Goal: Task Accomplishment & Management: Manage account settings

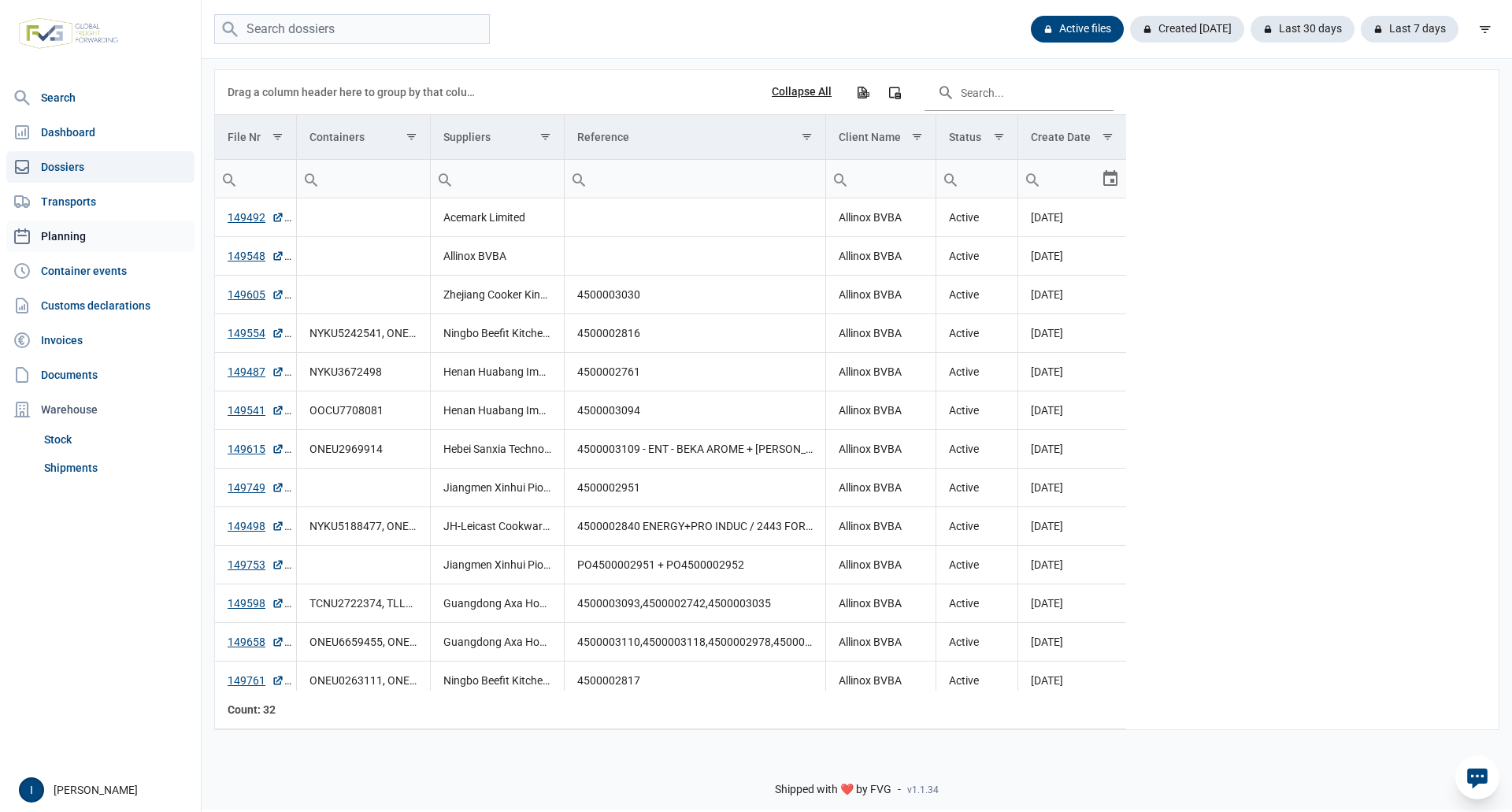
click at [72, 228] on link "Planning" at bounding box center [100, 236] width 188 height 31
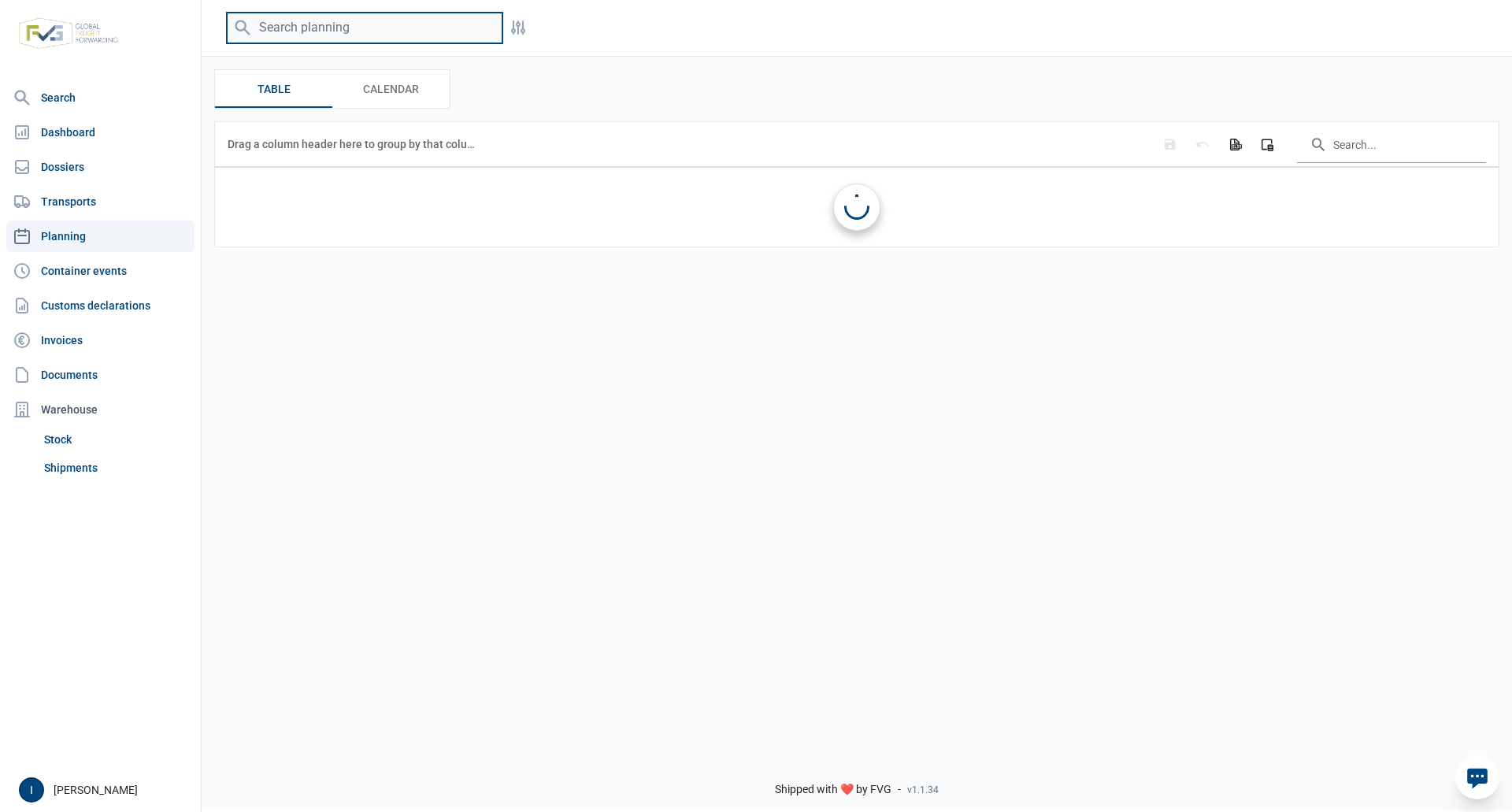
click at [389, 31] on input "search" at bounding box center [365, 28] width 276 height 31
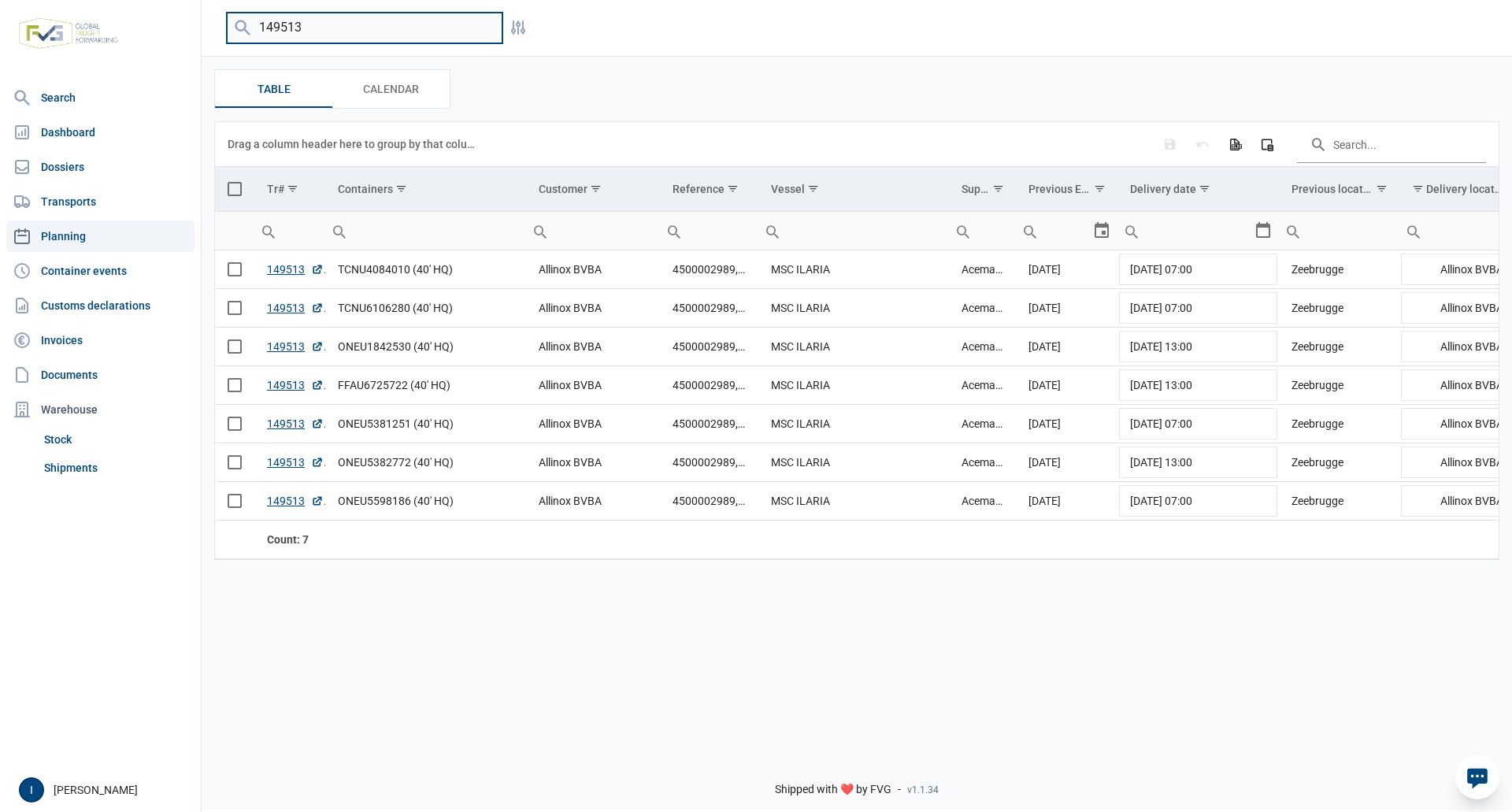
drag, startPoint x: 326, startPoint y: 26, endPoint x: 242, endPoint y: 27, distance: 84.0
click at [242, 27] on div "149513" at bounding box center [365, 28] width 276 height 31
type input "c"
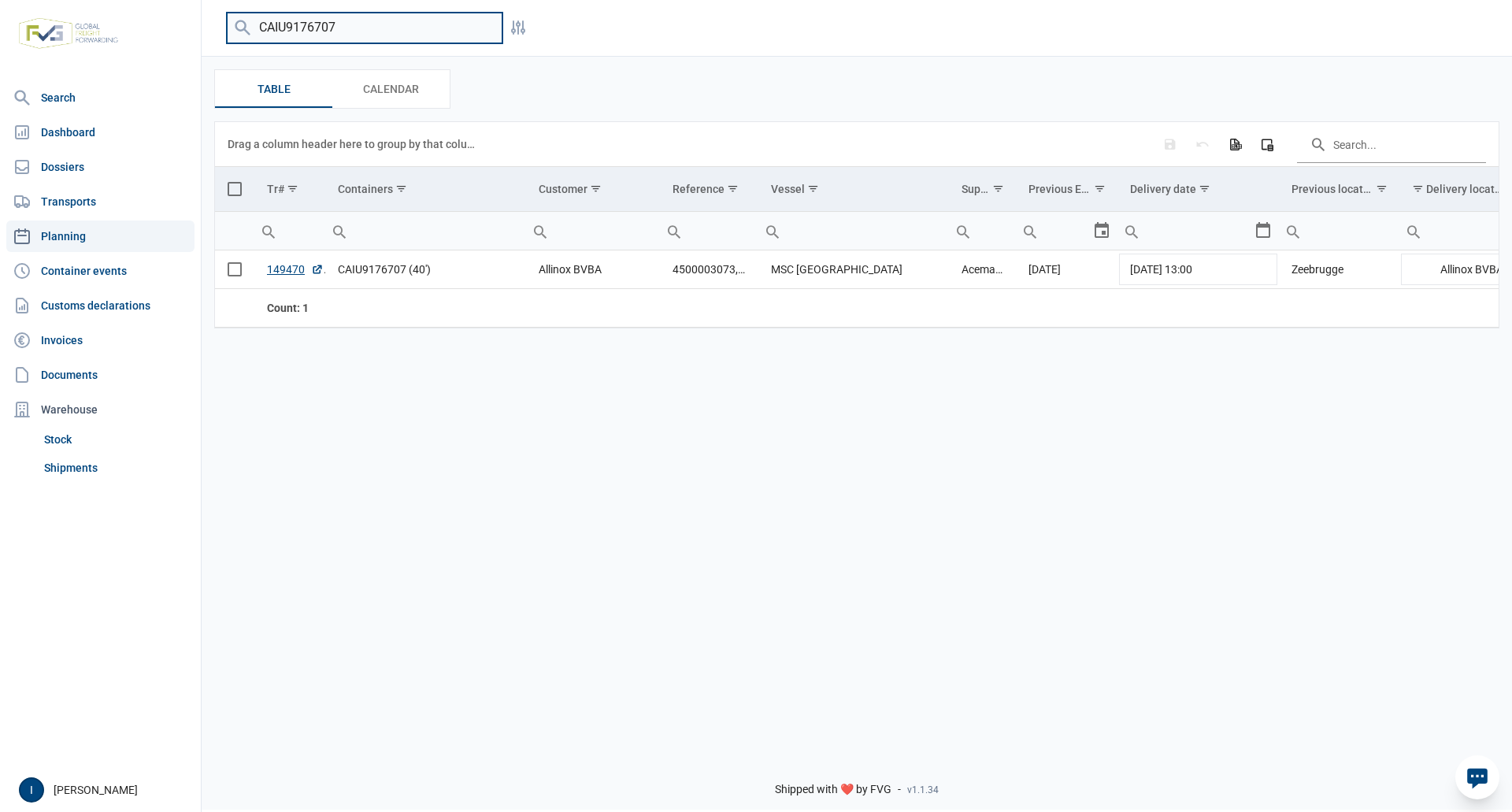
type input "CAIU9176707"
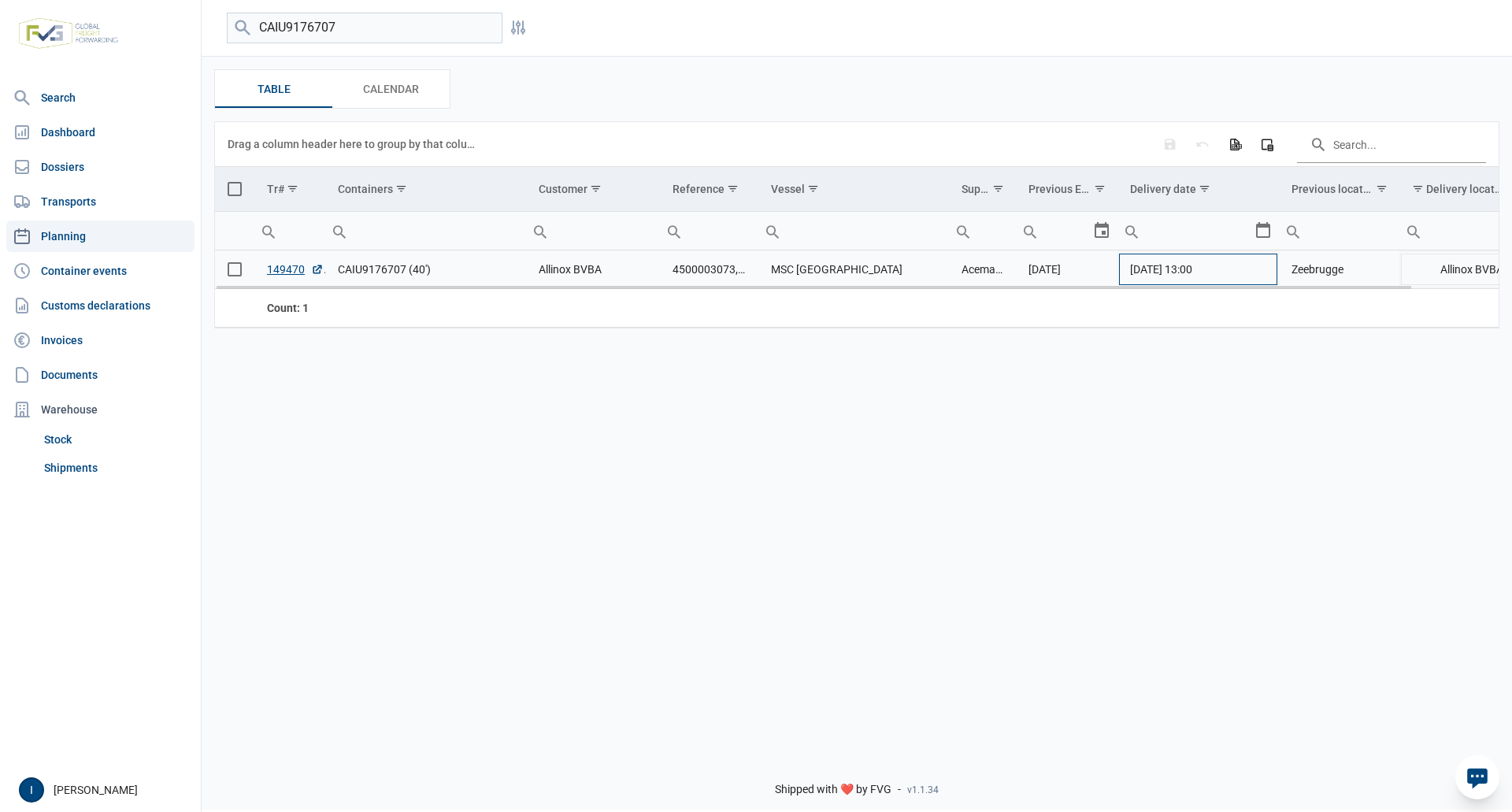
click at [1245, 272] on td "[DATE] 13:00" at bounding box center [1198, 269] width 161 height 38
click at [1264, 273] on div "Select" at bounding box center [1270, 269] width 19 height 38
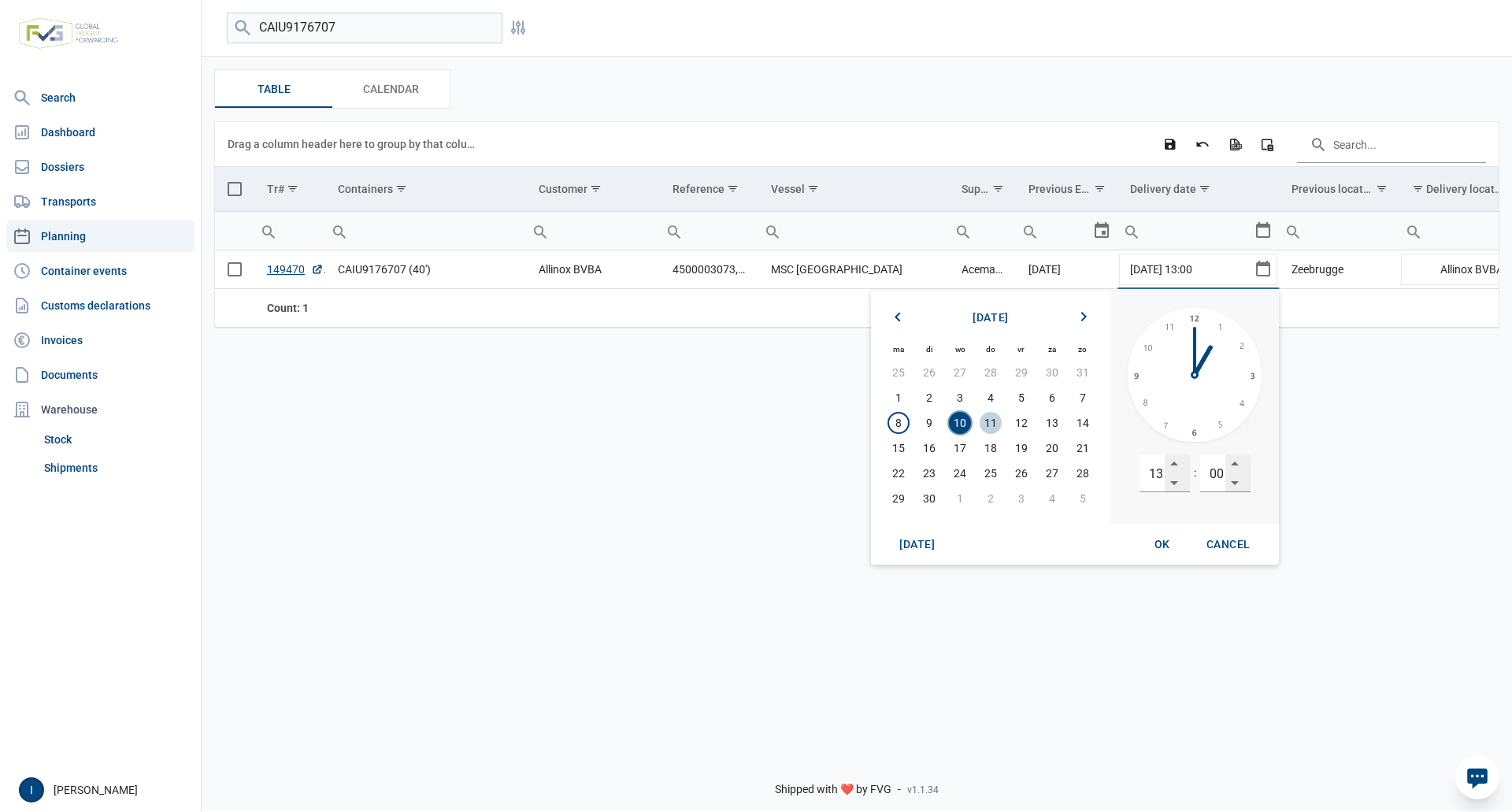
click at [989, 421] on span "11" at bounding box center [990, 422] width 22 height 22
click at [1150, 473] on input "13" at bounding box center [1152, 473] width 25 height 38
type input "07"
type input "00"
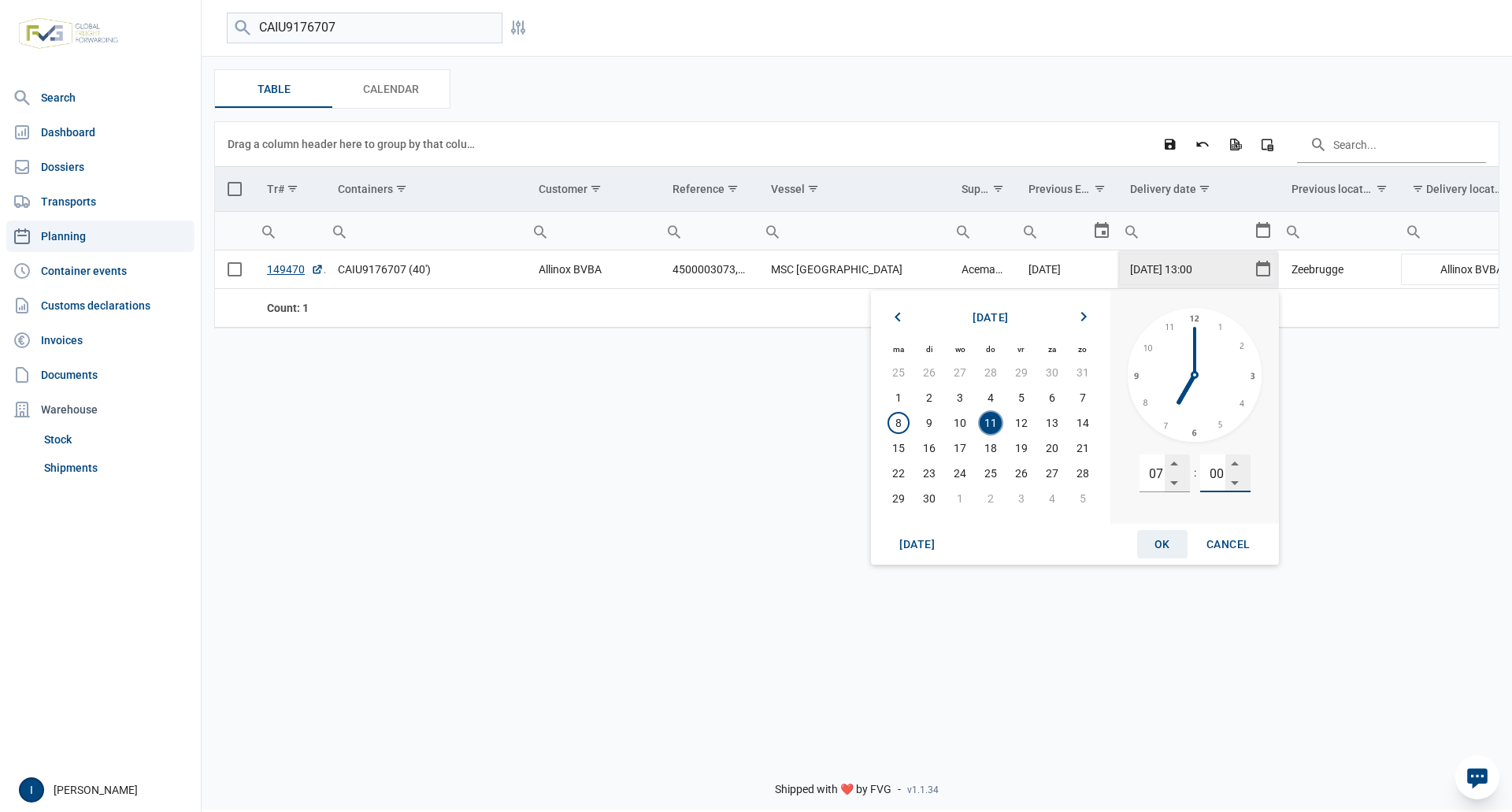
click at [1159, 539] on span "OK" at bounding box center [1162, 543] width 15 height 12
type input "[DATE] 07:00"
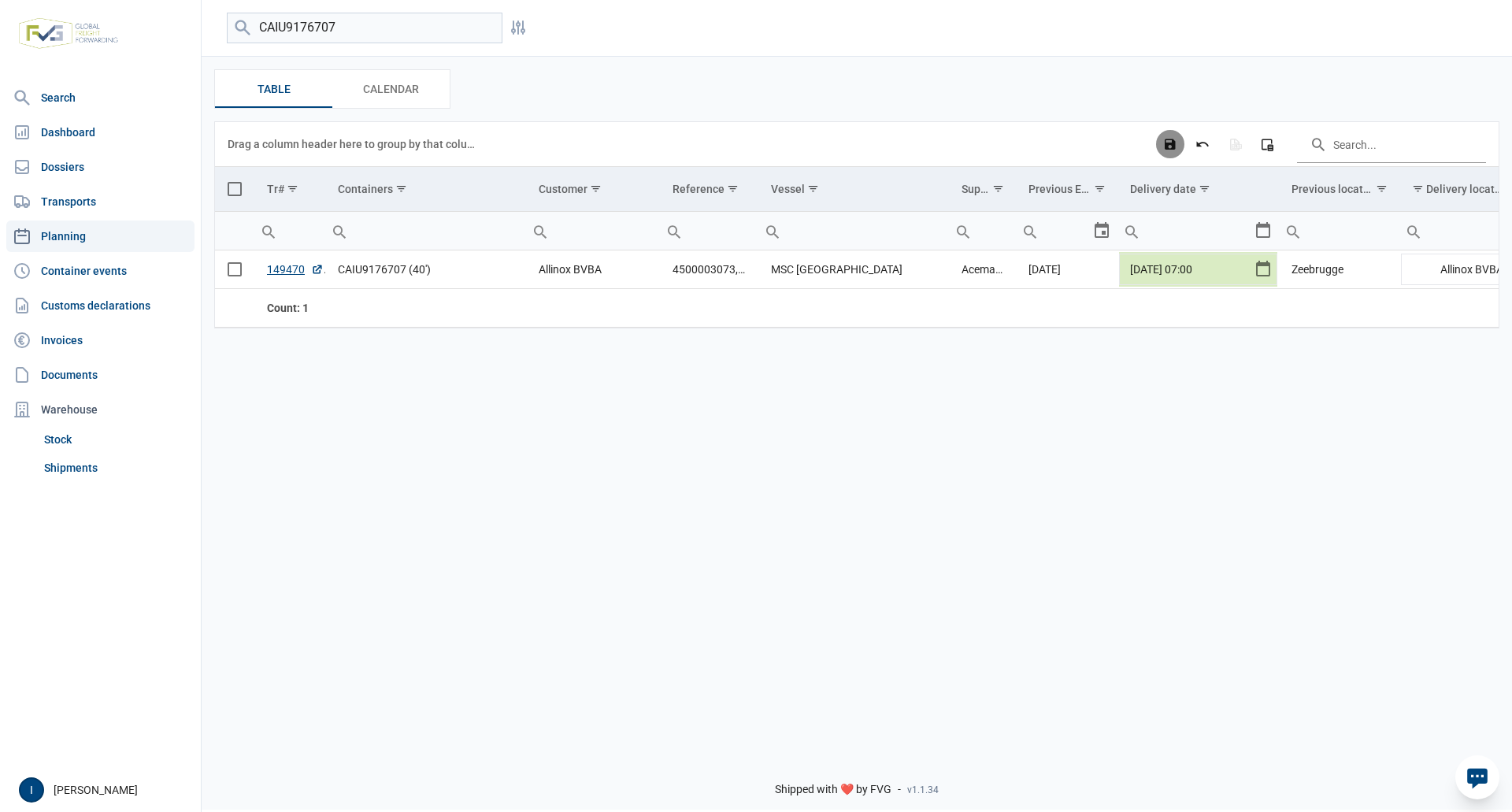
click at [1172, 144] on icon "Save changes" at bounding box center [1169, 144] width 14 height 14
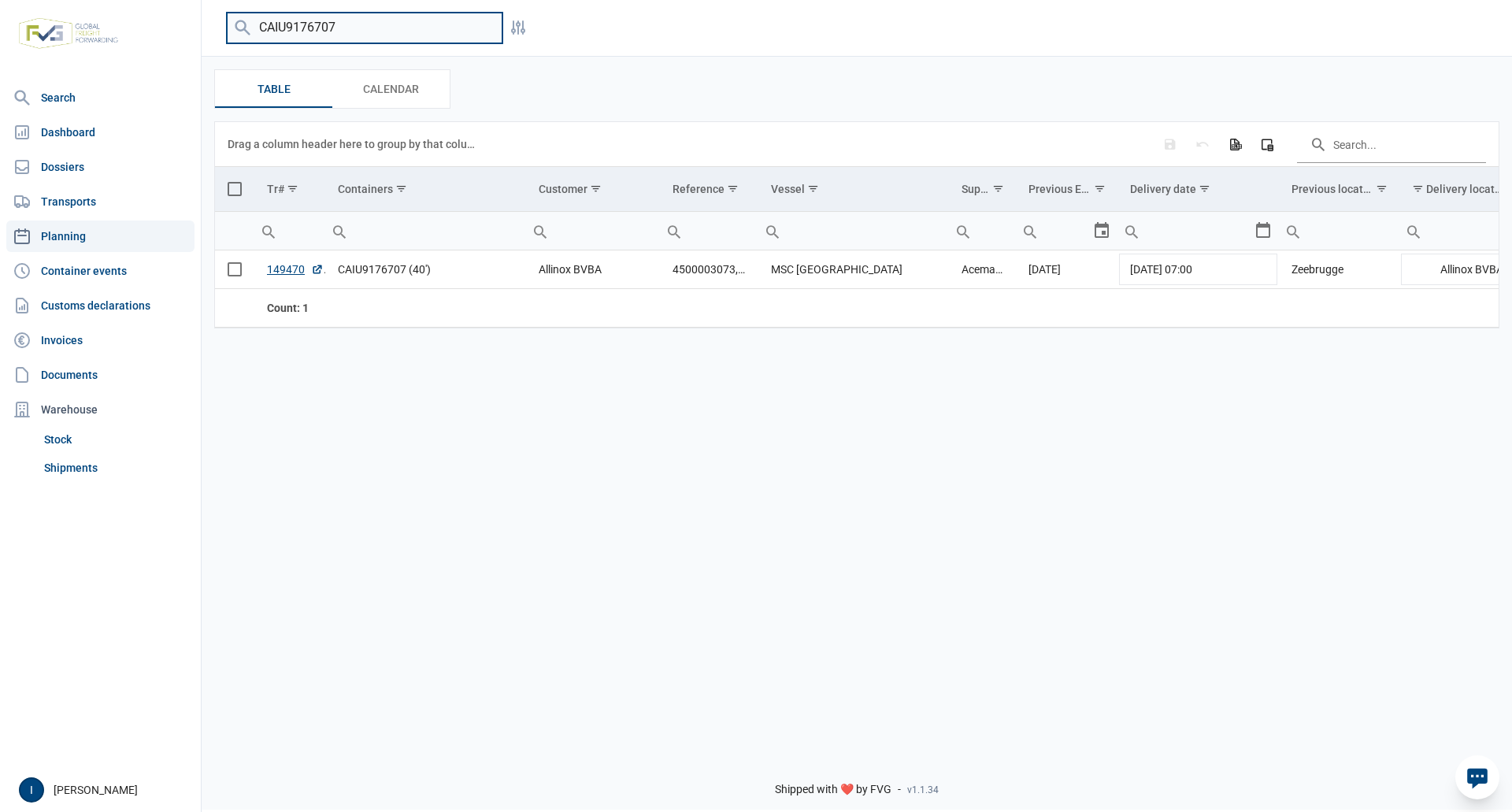
drag, startPoint x: 346, startPoint y: 26, endPoint x: 255, endPoint y: 21, distance: 91.1
click at [254, 22] on input "CAIU9176707" at bounding box center [365, 28] width 276 height 31
type input "o"
drag, startPoint x: 332, startPoint y: 27, endPoint x: 240, endPoint y: 26, distance: 92.0
click at [240, 26] on div "ONEU5382772" at bounding box center [365, 28] width 276 height 31
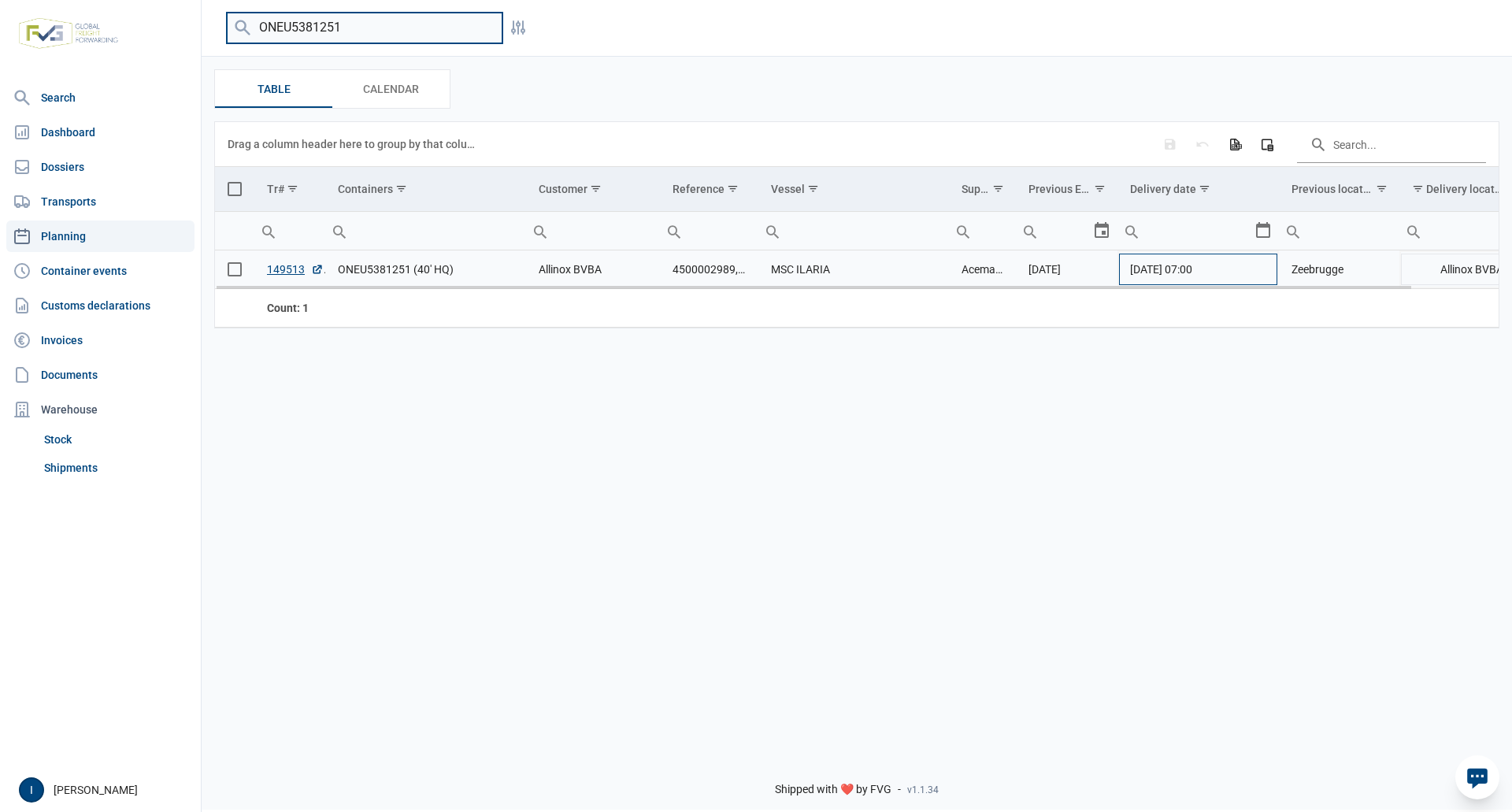
type input "ONEU5381251"
click at [1265, 272] on td "[DATE] 07:00" at bounding box center [1198, 269] width 161 height 38
click at [1265, 272] on div "Select" at bounding box center [1270, 269] width 19 height 38
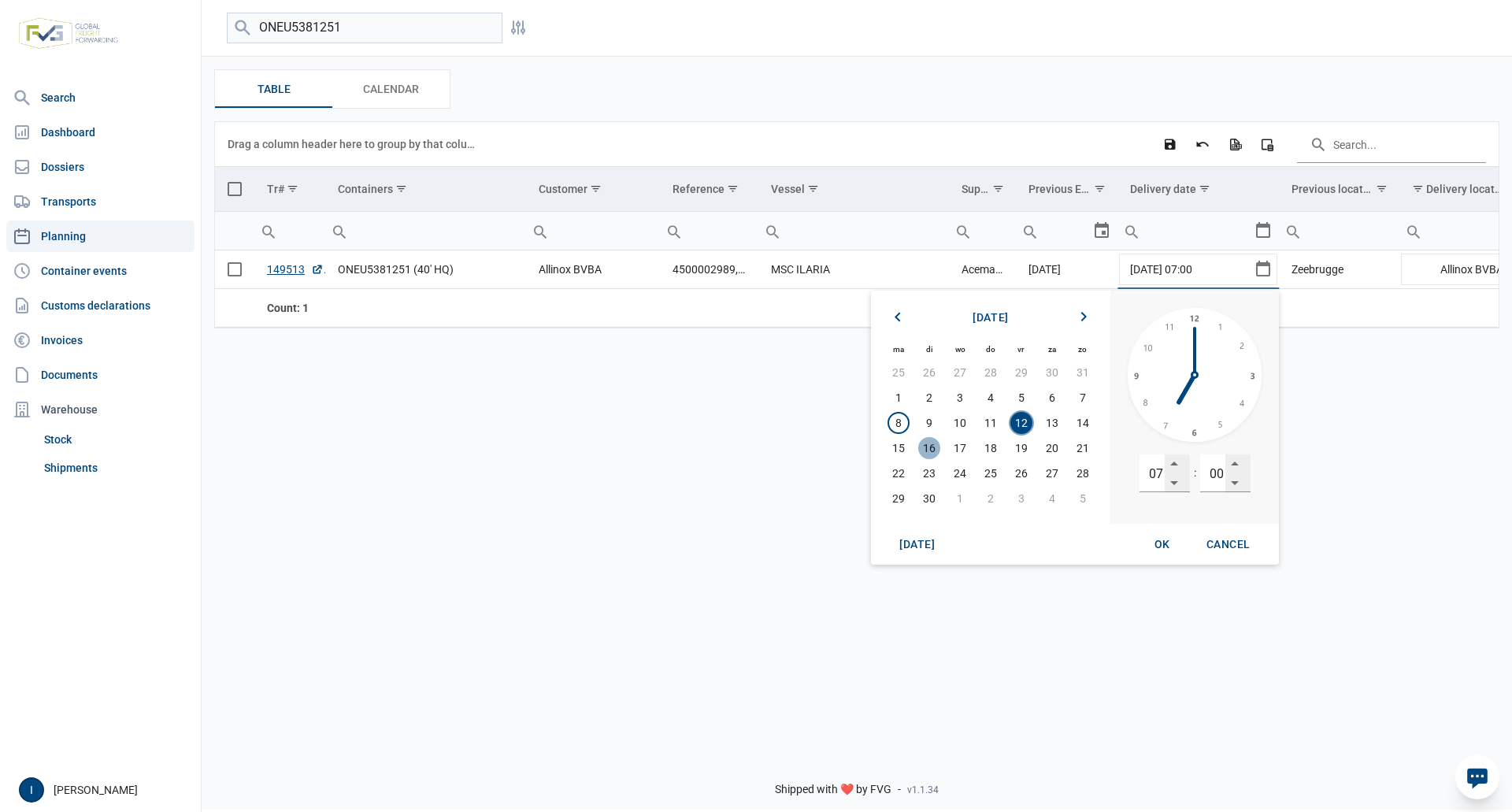
click at [925, 449] on span "16" at bounding box center [929, 448] width 22 height 22
click at [1160, 544] on span "OK" at bounding box center [1162, 543] width 15 height 12
type input "[DATE] 07:00"
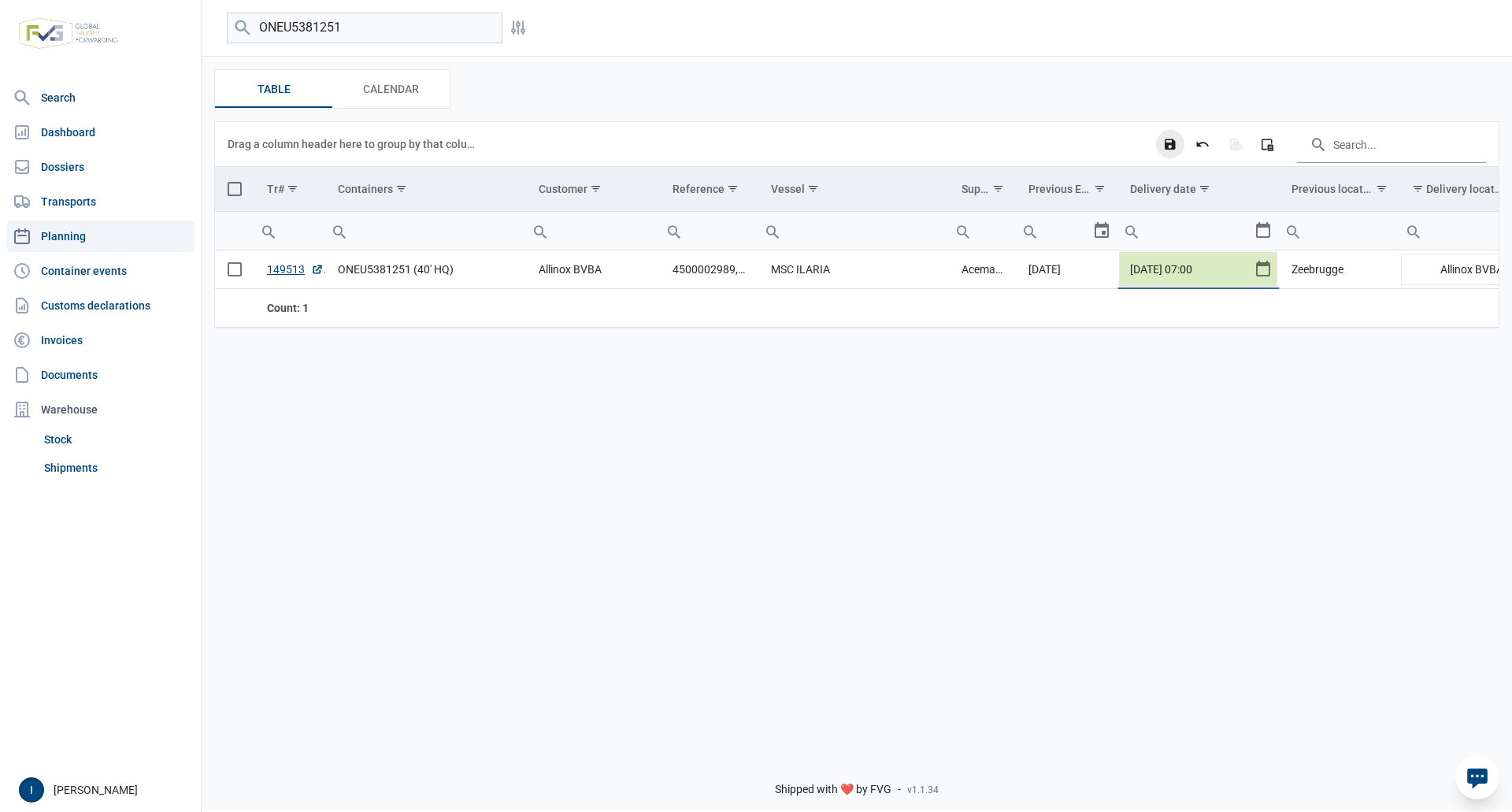
click at [1172, 151] on icon "Save changes" at bounding box center [1169, 144] width 14 height 14
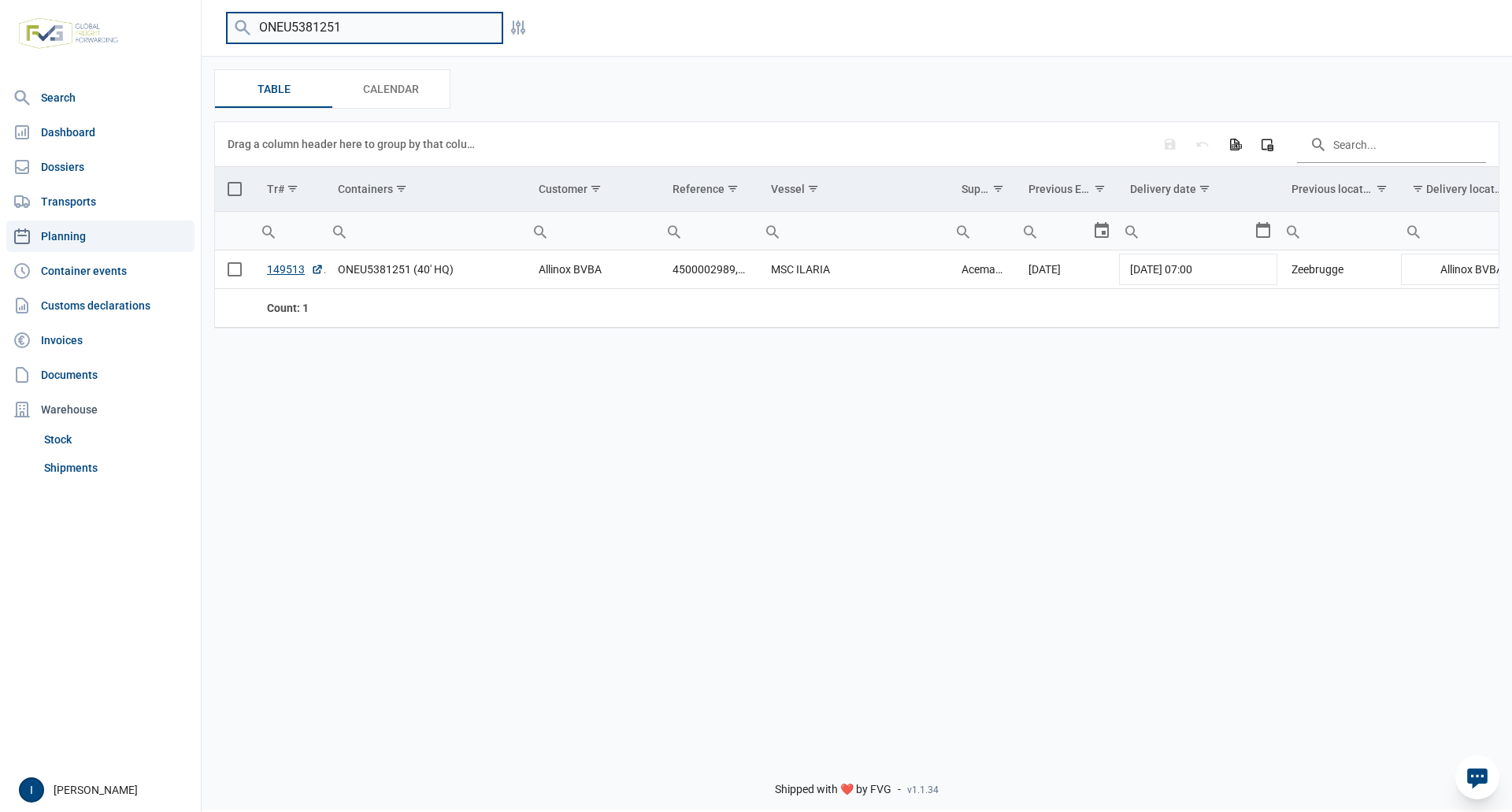
drag, startPoint x: 326, startPoint y: 31, endPoint x: 258, endPoint y: 31, distance: 68.0
click at [258, 31] on input "ONEU5381251" at bounding box center [365, 28] width 276 height 31
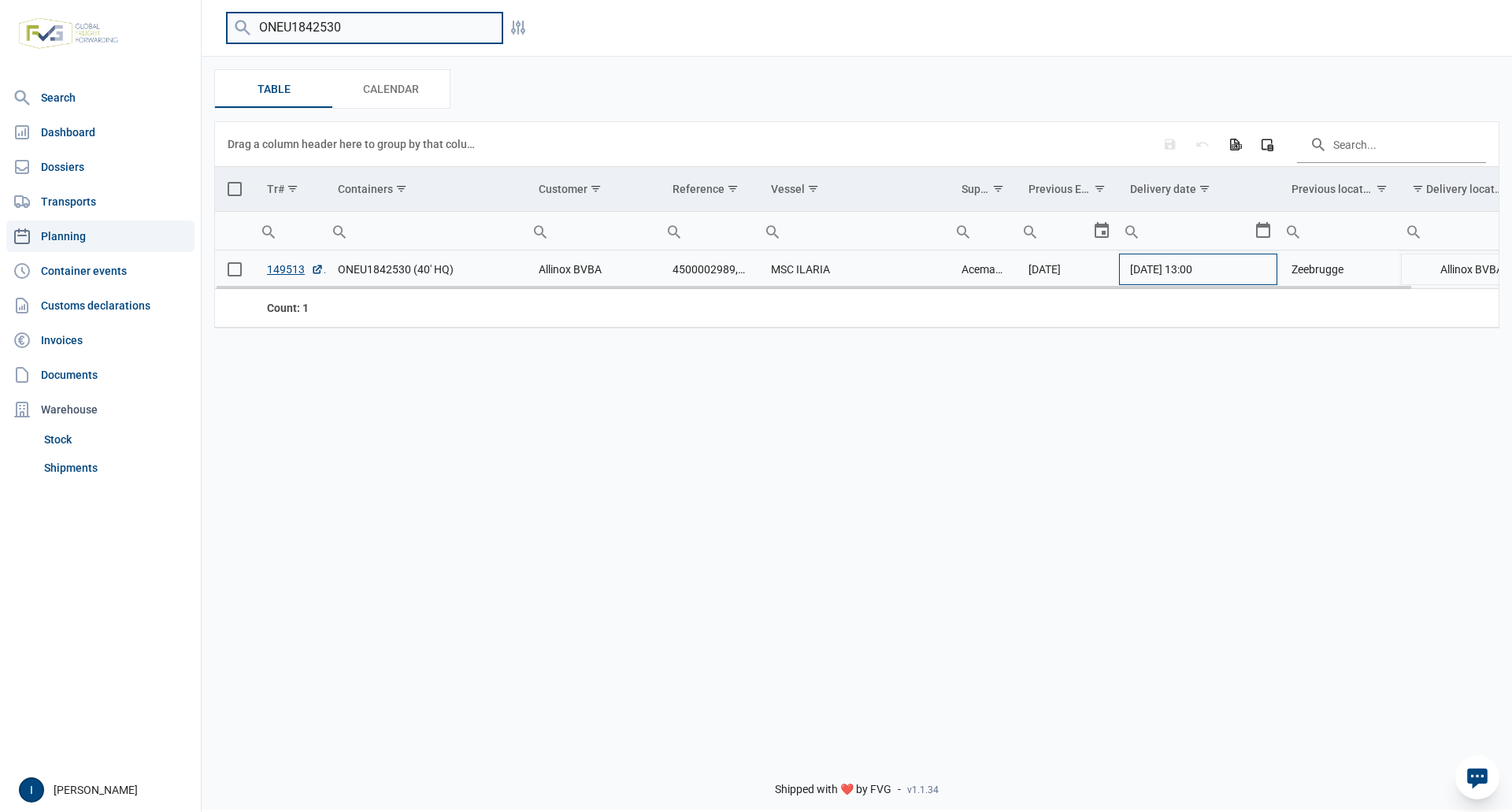
type input "ONEU1842530"
click at [1253, 271] on td "[DATE] 13:00" at bounding box center [1198, 269] width 161 height 38
click at [1260, 271] on div "Select" at bounding box center [1270, 269] width 19 height 38
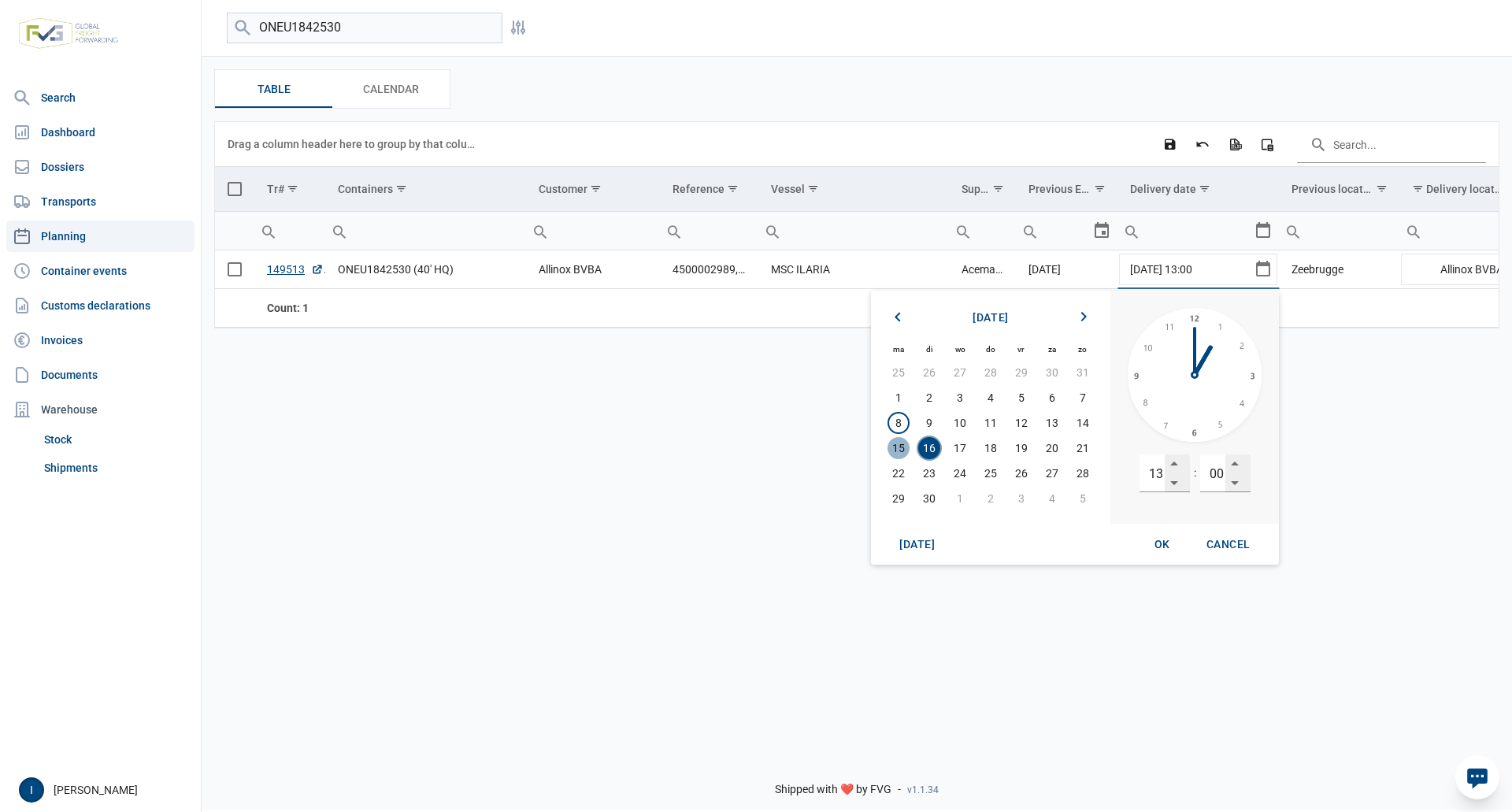
click at [903, 447] on span "15" at bounding box center [898, 448] width 22 height 22
click at [1154, 475] on input "13" at bounding box center [1152, 473] width 25 height 38
type input "07"
type input "00"
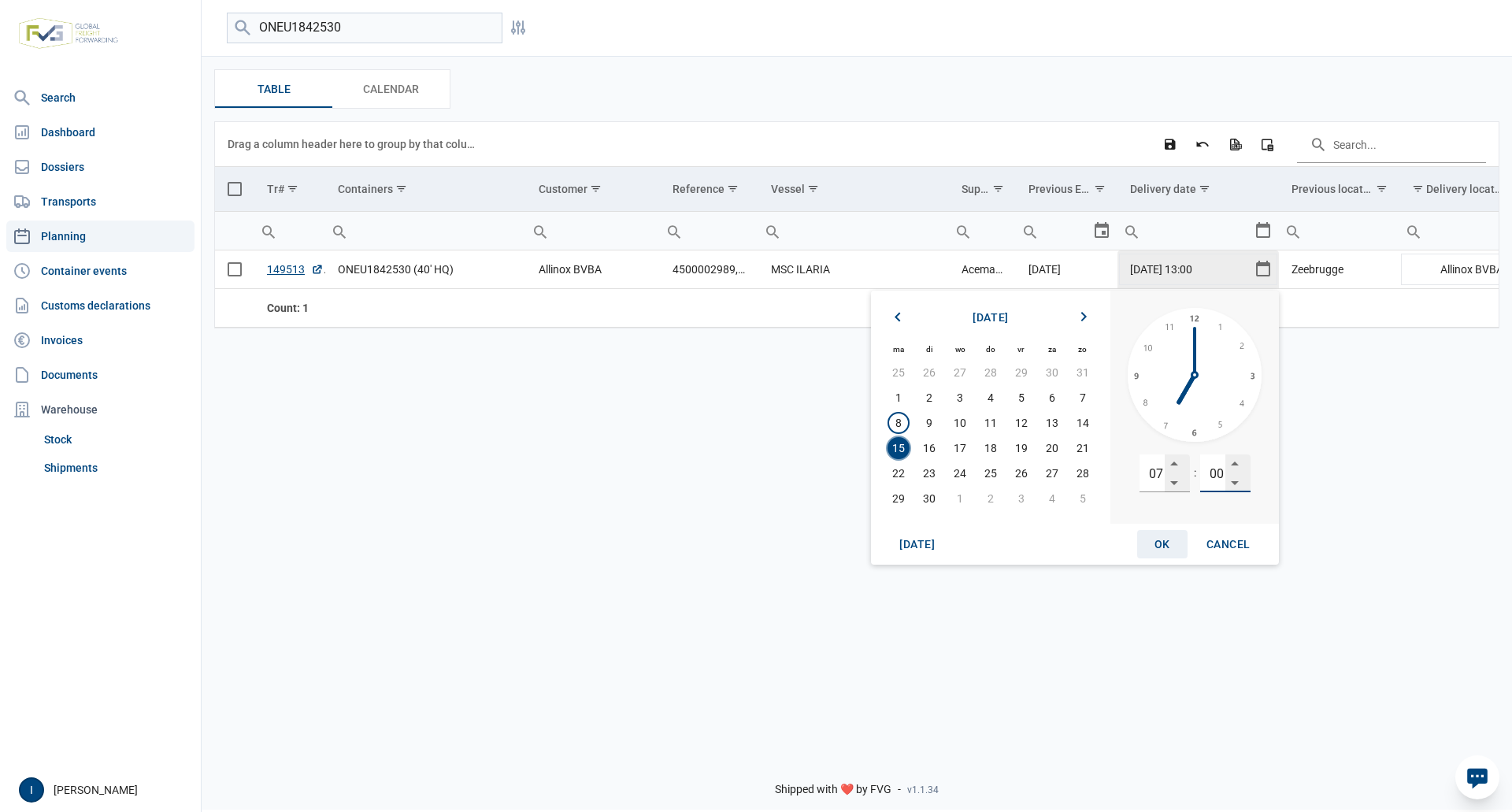
click at [1161, 539] on span "OK" at bounding box center [1162, 543] width 15 height 12
type input "[DATE] 07:00"
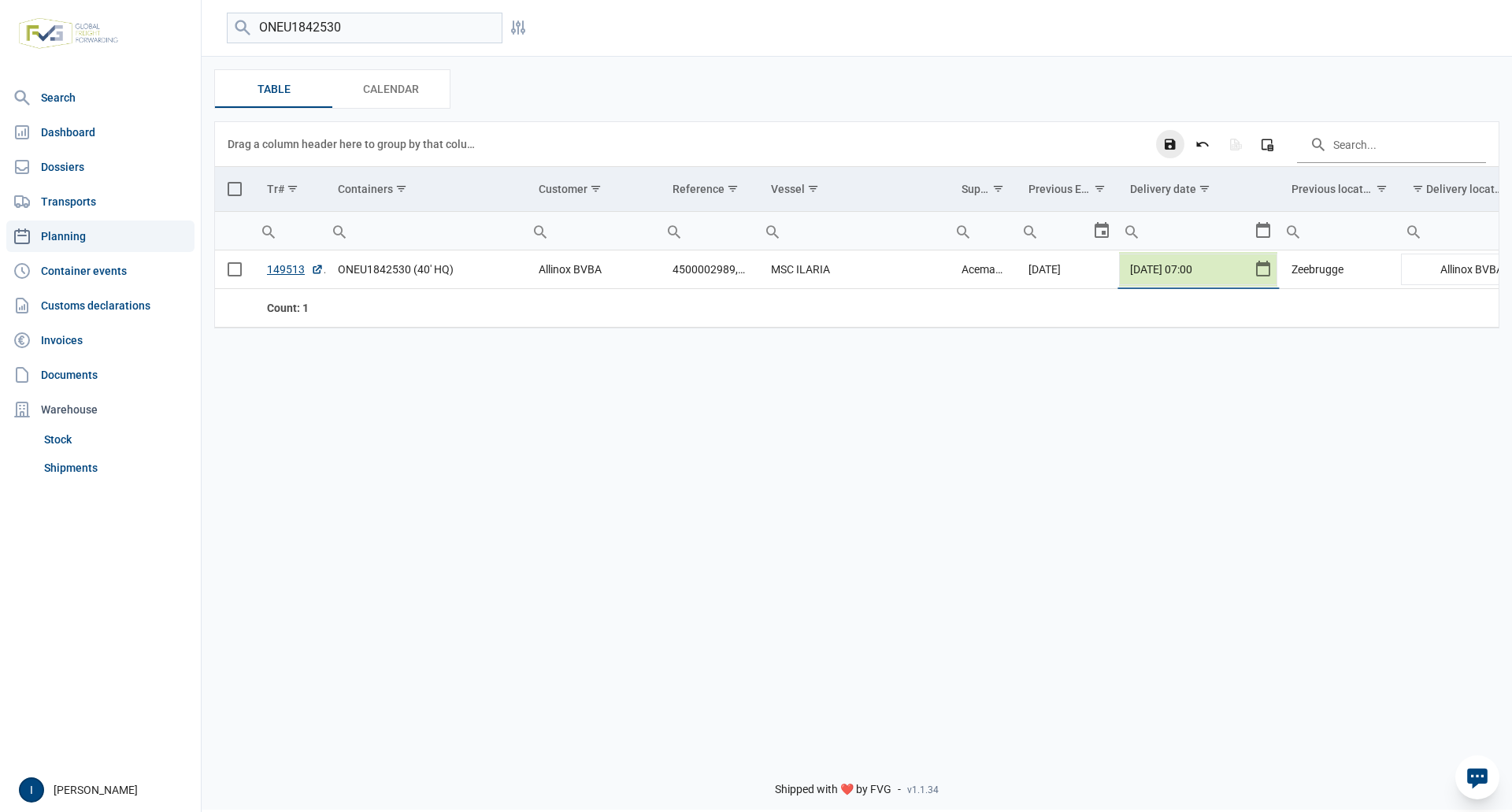
click at [1168, 146] on icon "Save changes" at bounding box center [1169, 144] width 14 height 14
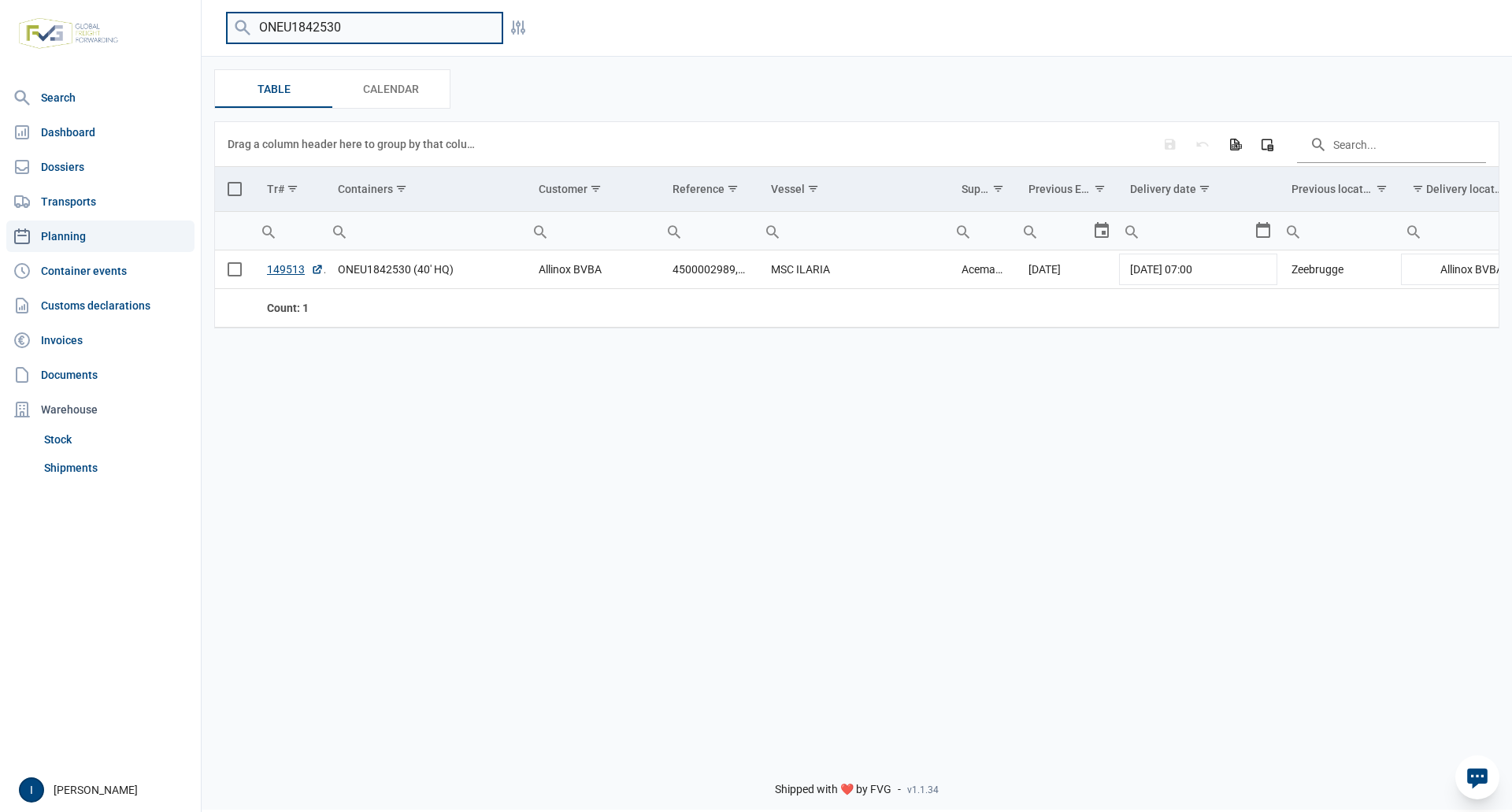
drag, startPoint x: 355, startPoint y: 29, endPoint x: 245, endPoint y: 28, distance: 110.0
click at [245, 28] on div "ONEU1842530" at bounding box center [365, 28] width 276 height 31
drag, startPoint x: 354, startPoint y: 28, endPoint x: 241, endPoint y: 24, distance: 113.1
click at [241, 24] on div "FFAU6725722" at bounding box center [365, 28] width 276 height 31
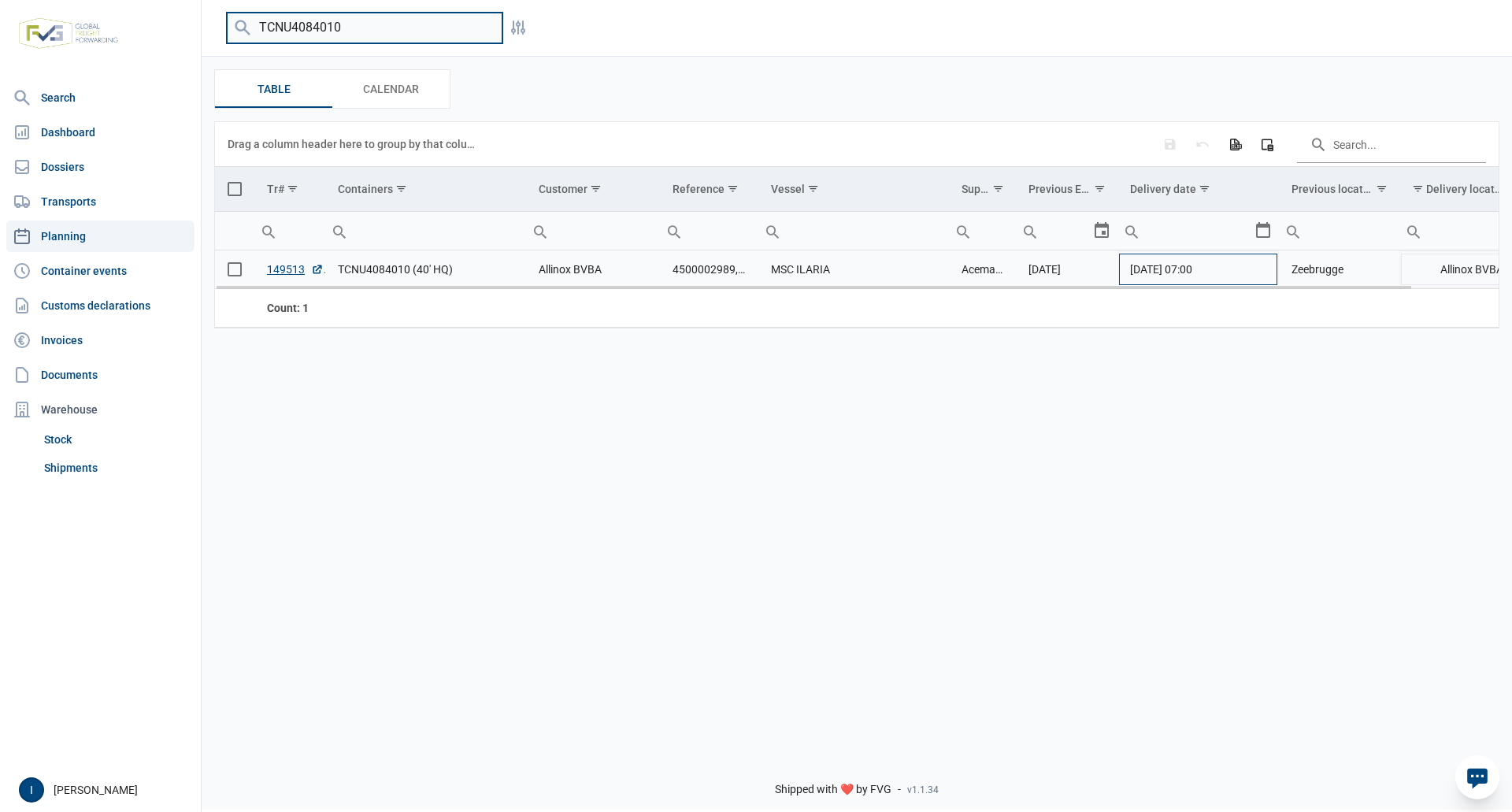
type input "TCNU4084010"
click at [1252, 274] on td "[DATE] 07:00" at bounding box center [1198, 269] width 161 height 38
click at [1260, 272] on div "Select" at bounding box center [1270, 269] width 19 height 38
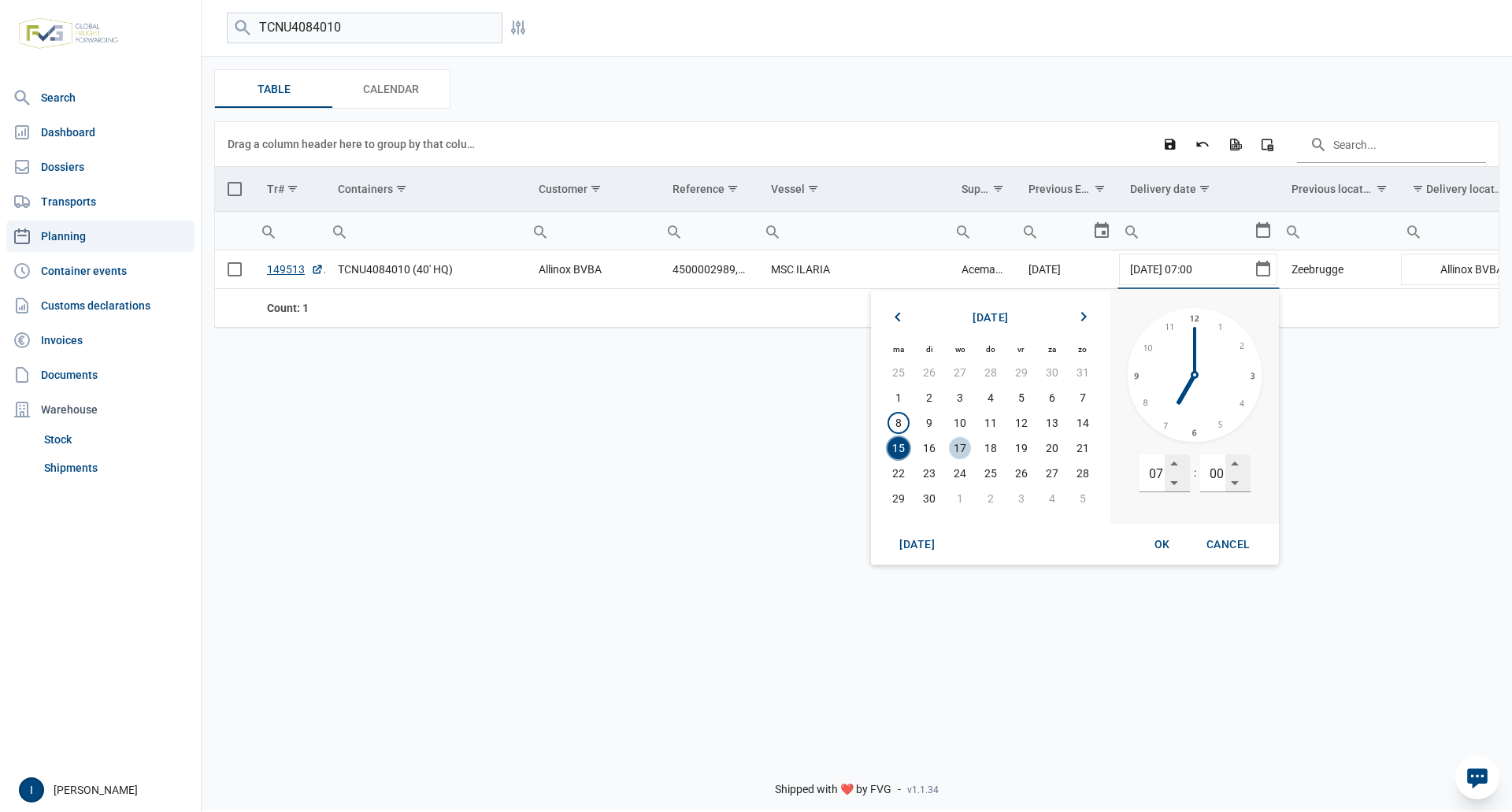
click at [960, 448] on span "17" at bounding box center [959, 448] width 22 height 22
click at [1154, 472] on input "07" at bounding box center [1152, 473] width 25 height 38
type input "13"
click at [1160, 545] on span "OK" at bounding box center [1162, 543] width 15 height 12
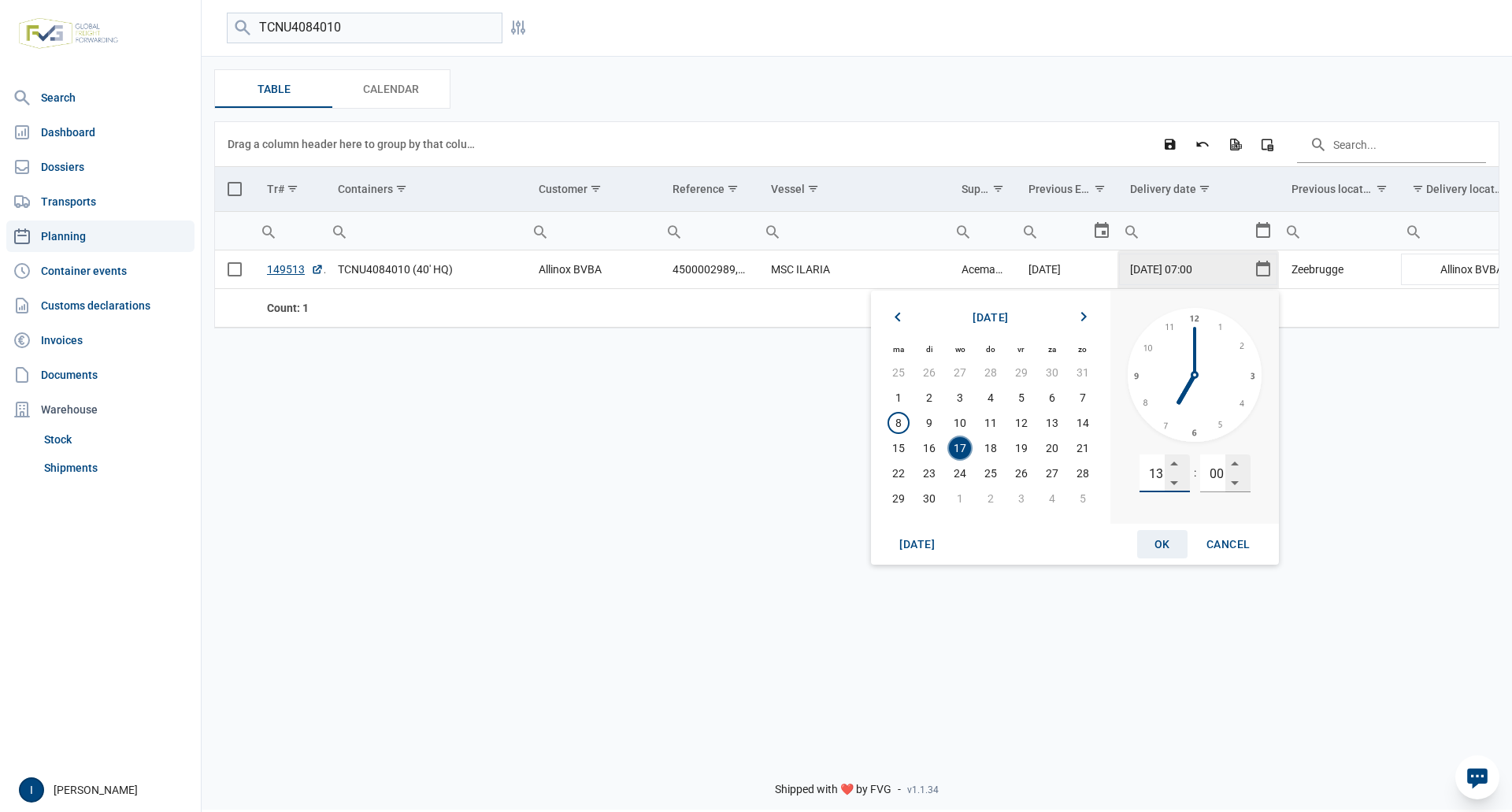
type input "[DATE] 13:00"
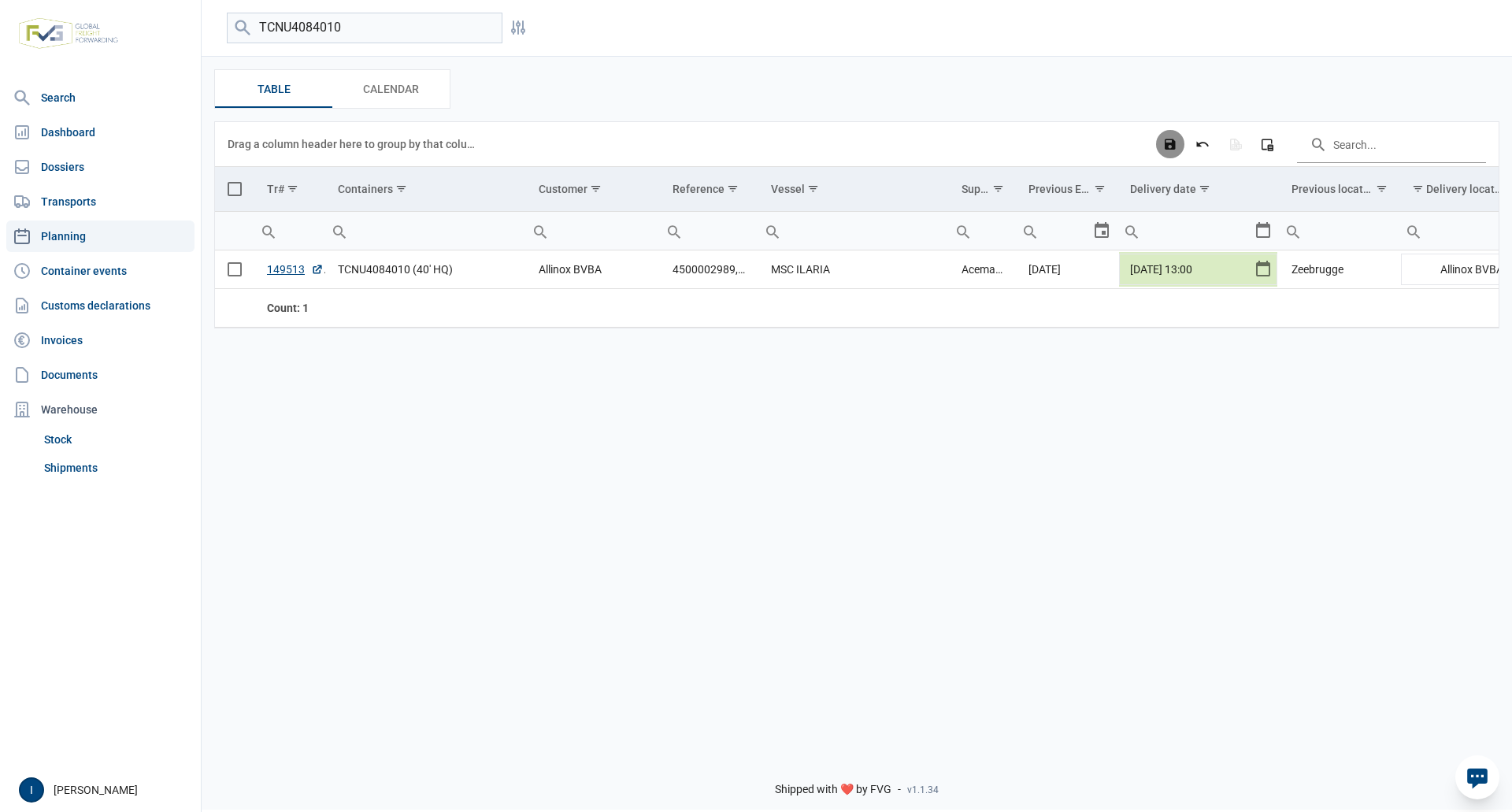
click at [1169, 149] on icon "Save changes" at bounding box center [1169, 144] width 14 height 14
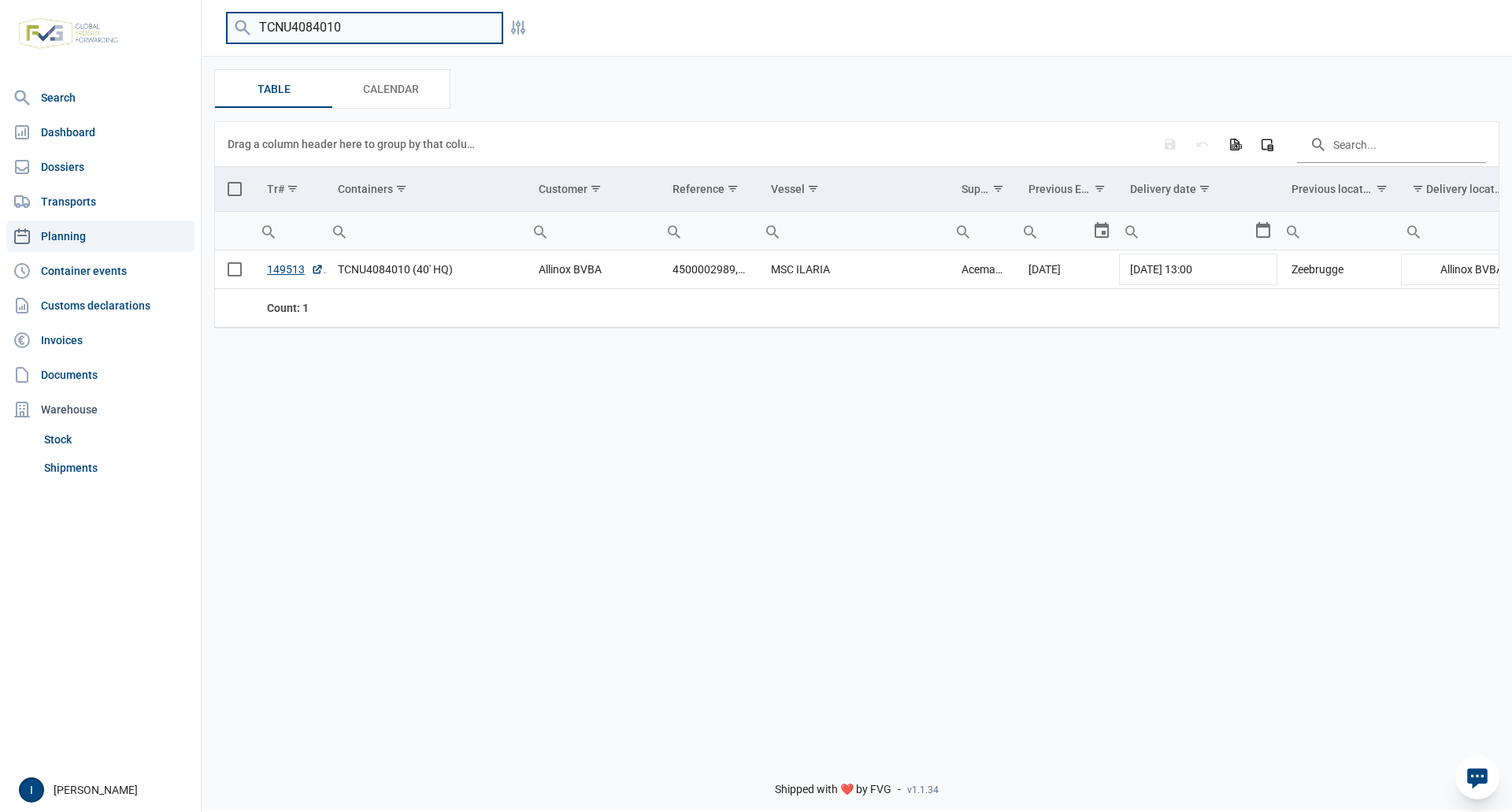
drag, startPoint x: 376, startPoint y: 30, endPoint x: 231, endPoint y: 18, distance: 145.5
click at [225, 22] on div "TCNU4084010 Filters" at bounding box center [856, 28] width 1311 height 31
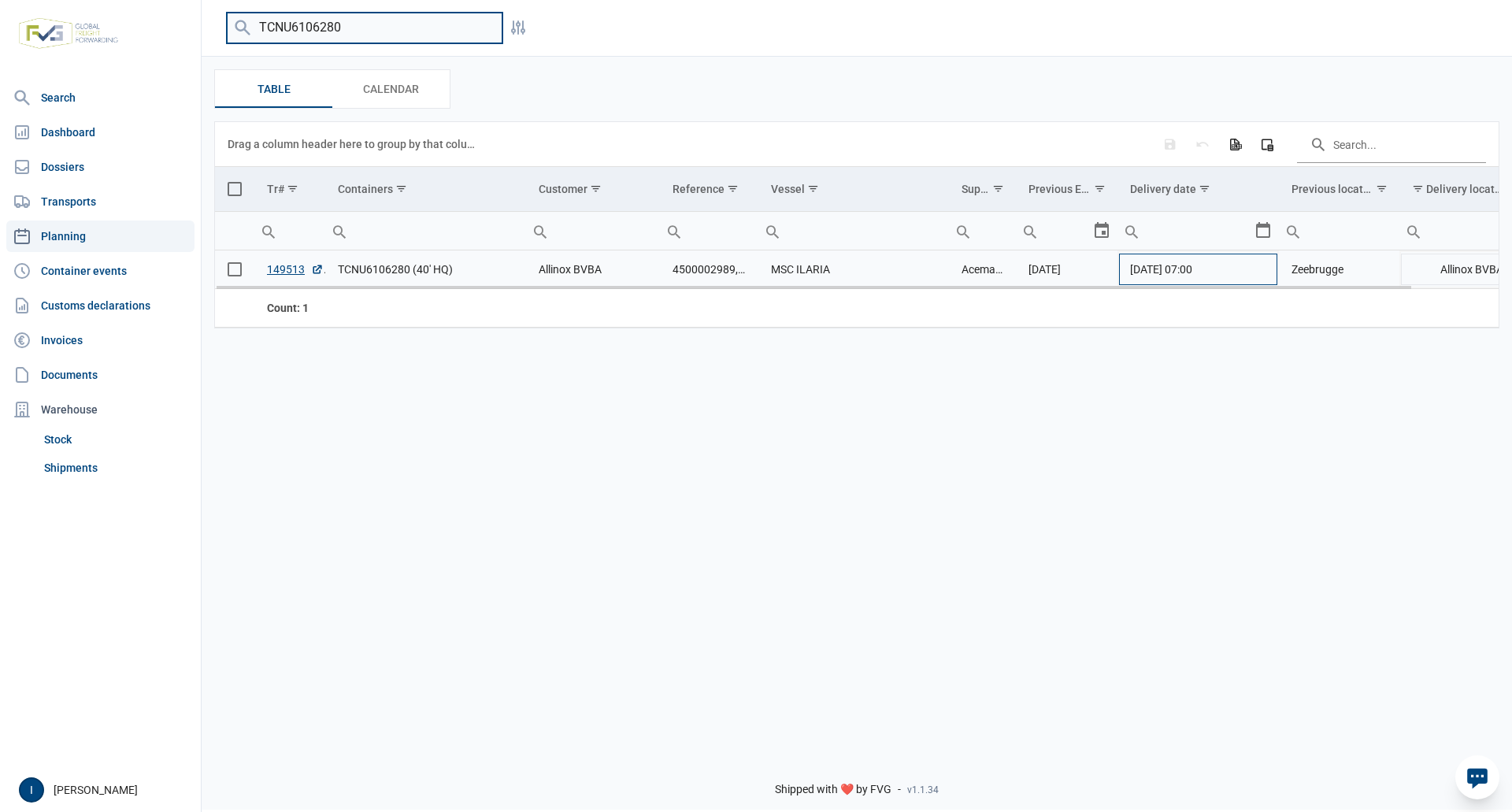
type input "TCNU6106280"
click at [1268, 274] on td "[DATE] 07:00" at bounding box center [1198, 269] width 161 height 38
click at [1264, 269] on div "Select" at bounding box center [1270, 269] width 19 height 38
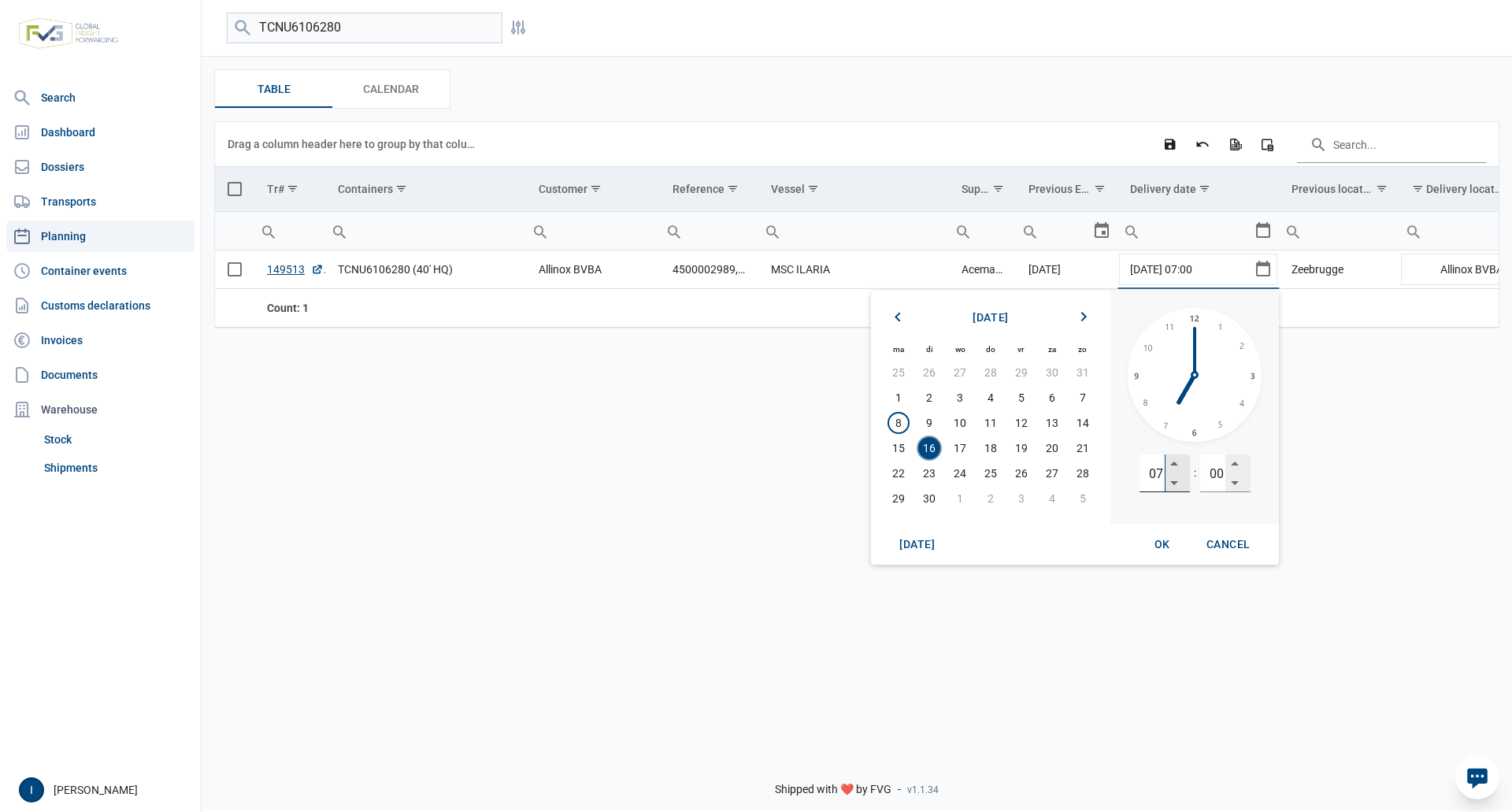
click at [1151, 470] on input "07" at bounding box center [1152, 473] width 25 height 38
type input "13"
click at [1154, 542] on span "OK" at bounding box center [1162, 543] width 15 height 12
type input "[DATE] 13:00"
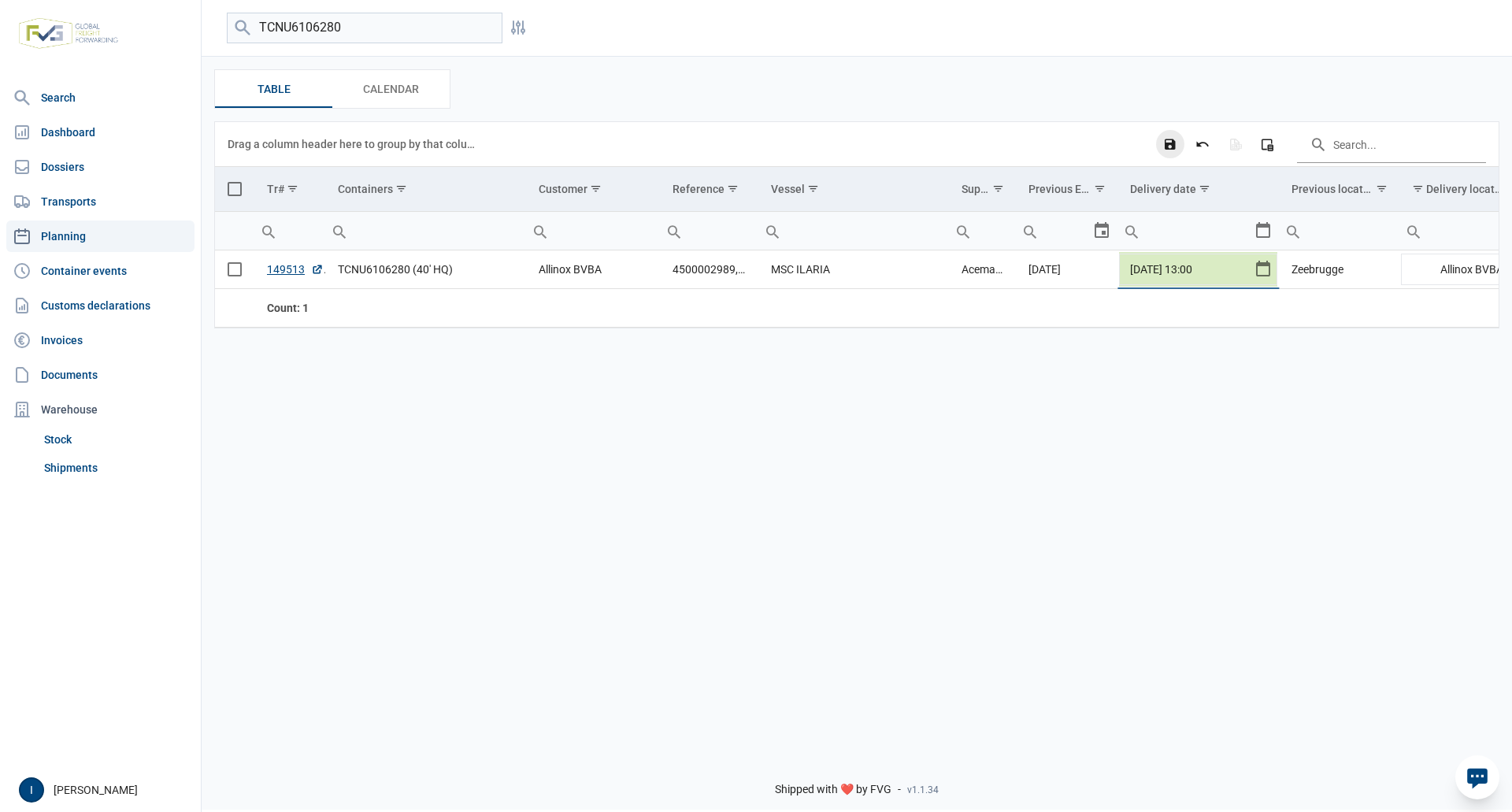
click at [1167, 145] on icon "Save changes" at bounding box center [1169, 144] width 14 height 14
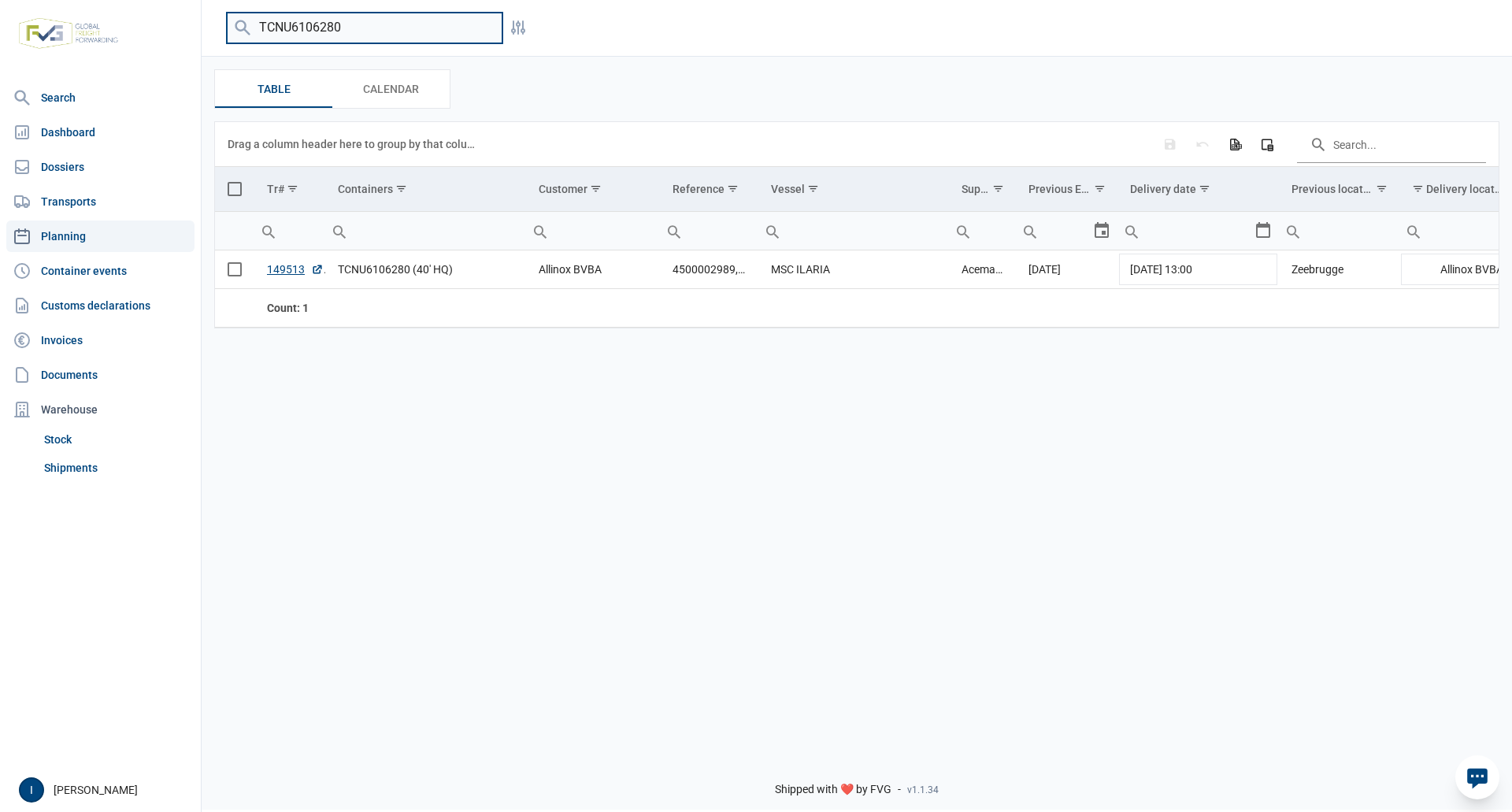
drag, startPoint x: 362, startPoint y: 32, endPoint x: 231, endPoint y: 17, distance: 131.9
click at [231, 17] on input "TCNU6106280" at bounding box center [365, 28] width 276 height 31
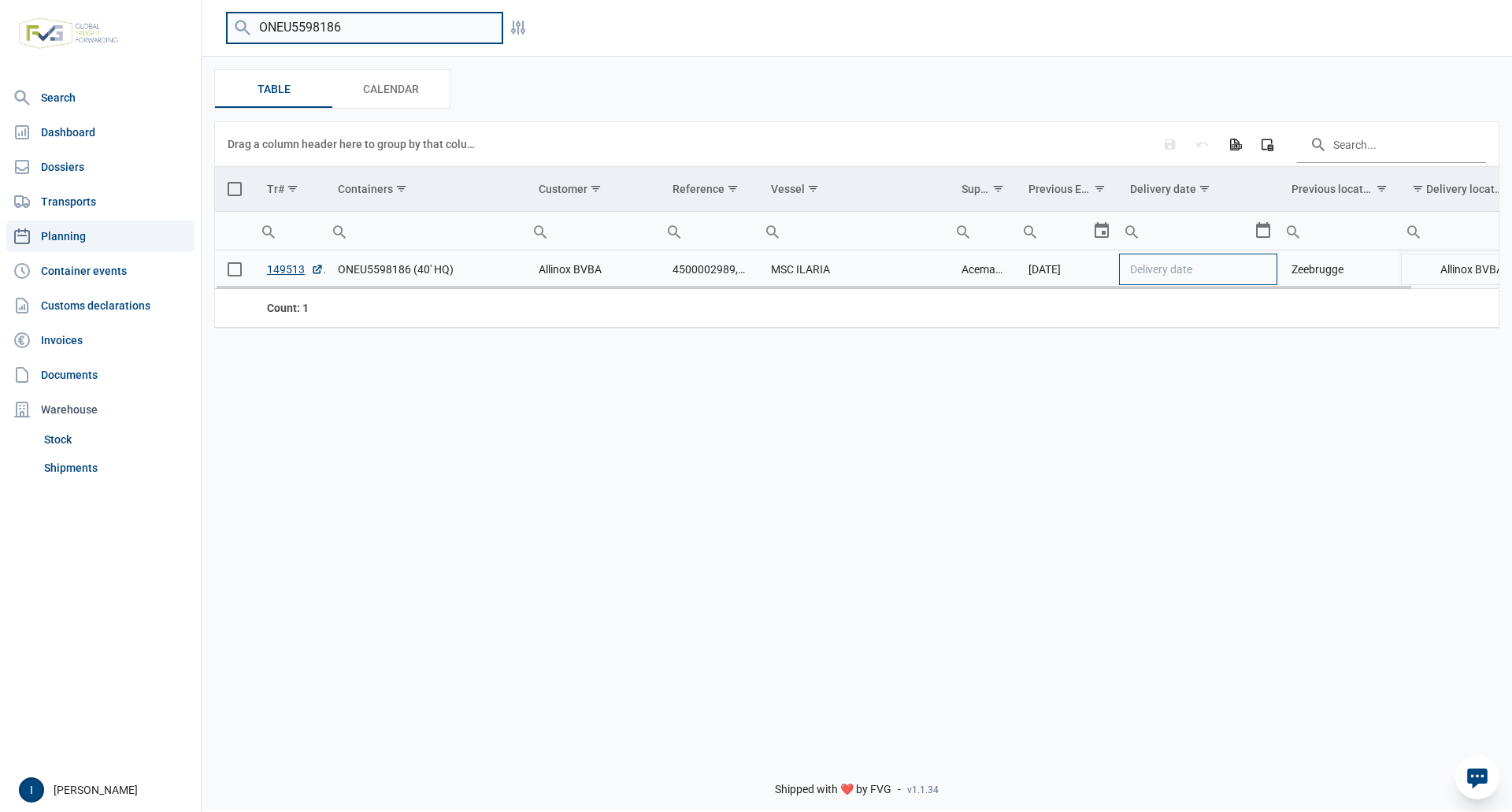
type input "ONEU5598186"
click at [1270, 267] on td "Delivery date" at bounding box center [1198, 269] width 161 height 38
click at [1268, 272] on div "Select" at bounding box center [1270, 269] width 19 height 38
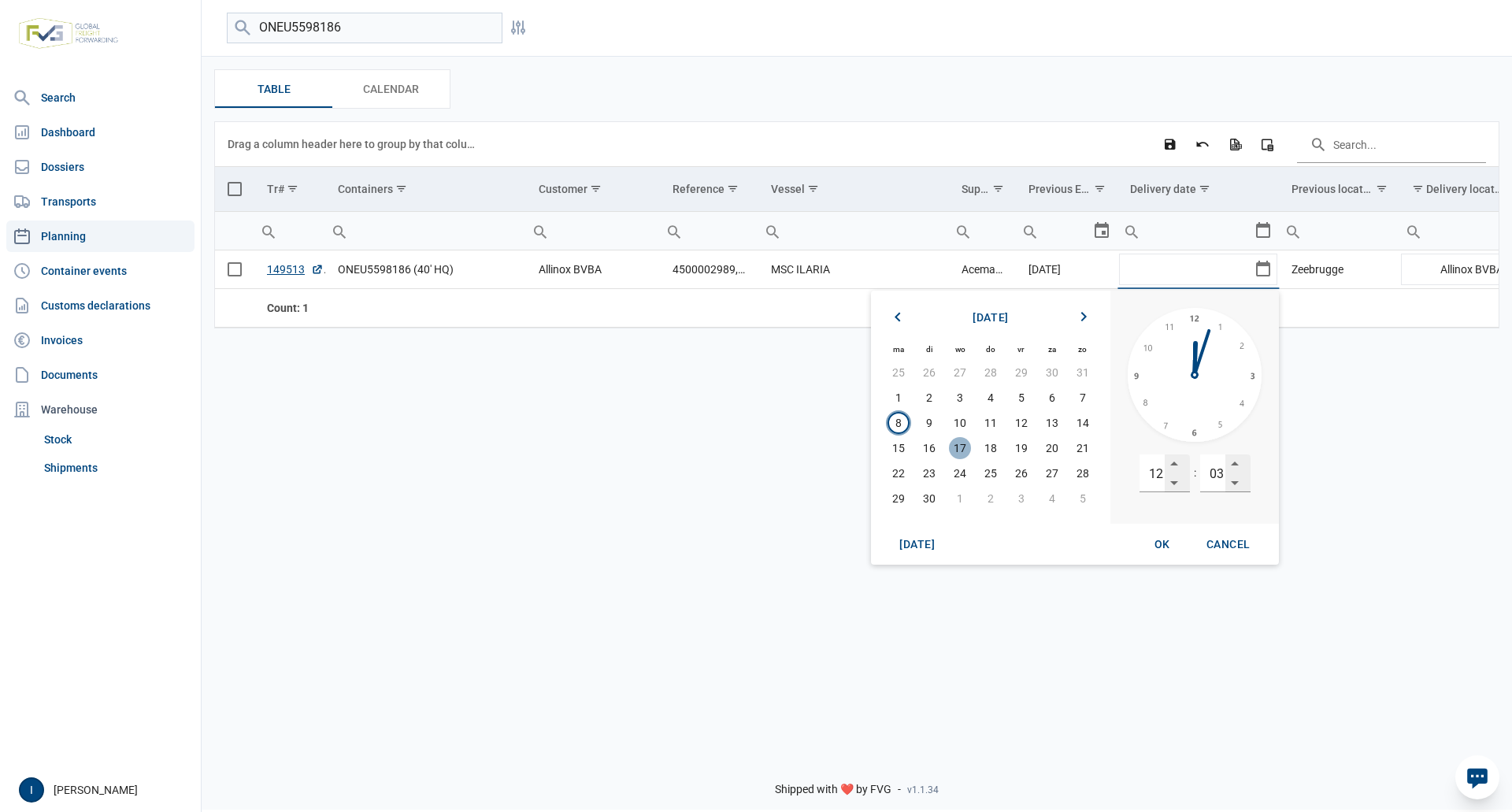
click at [960, 447] on span "17" at bounding box center [959, 448] width 22 height 22
click at [1153, 473] on input "12" at bounding box center [1152, 473] width 25 height 38
type input "07"
type input "00"
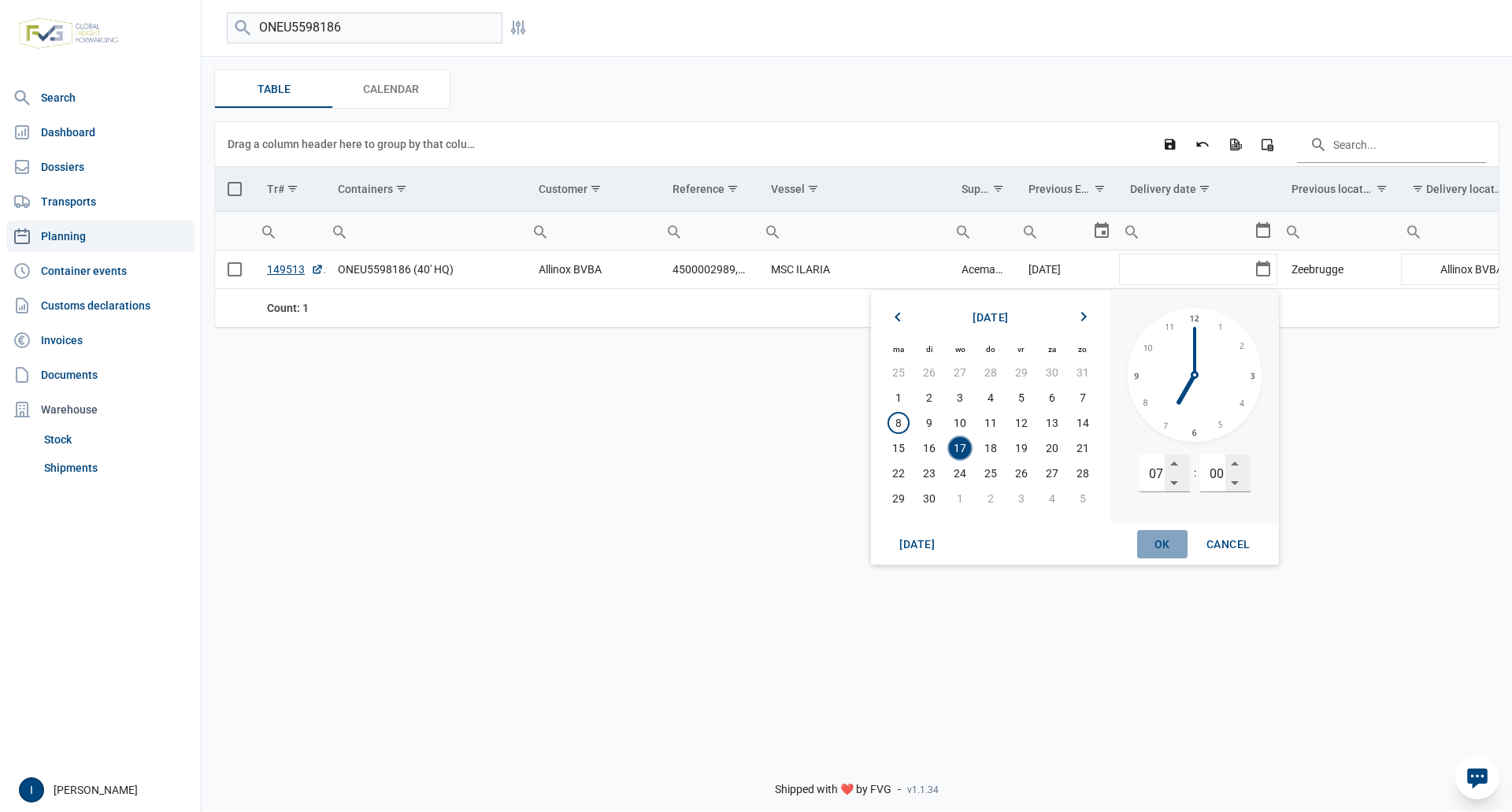
click at [1161, 542] on span "OK" at bounding box center [1162, 543] width 15 height 12
type input "[DATE] 07:00"
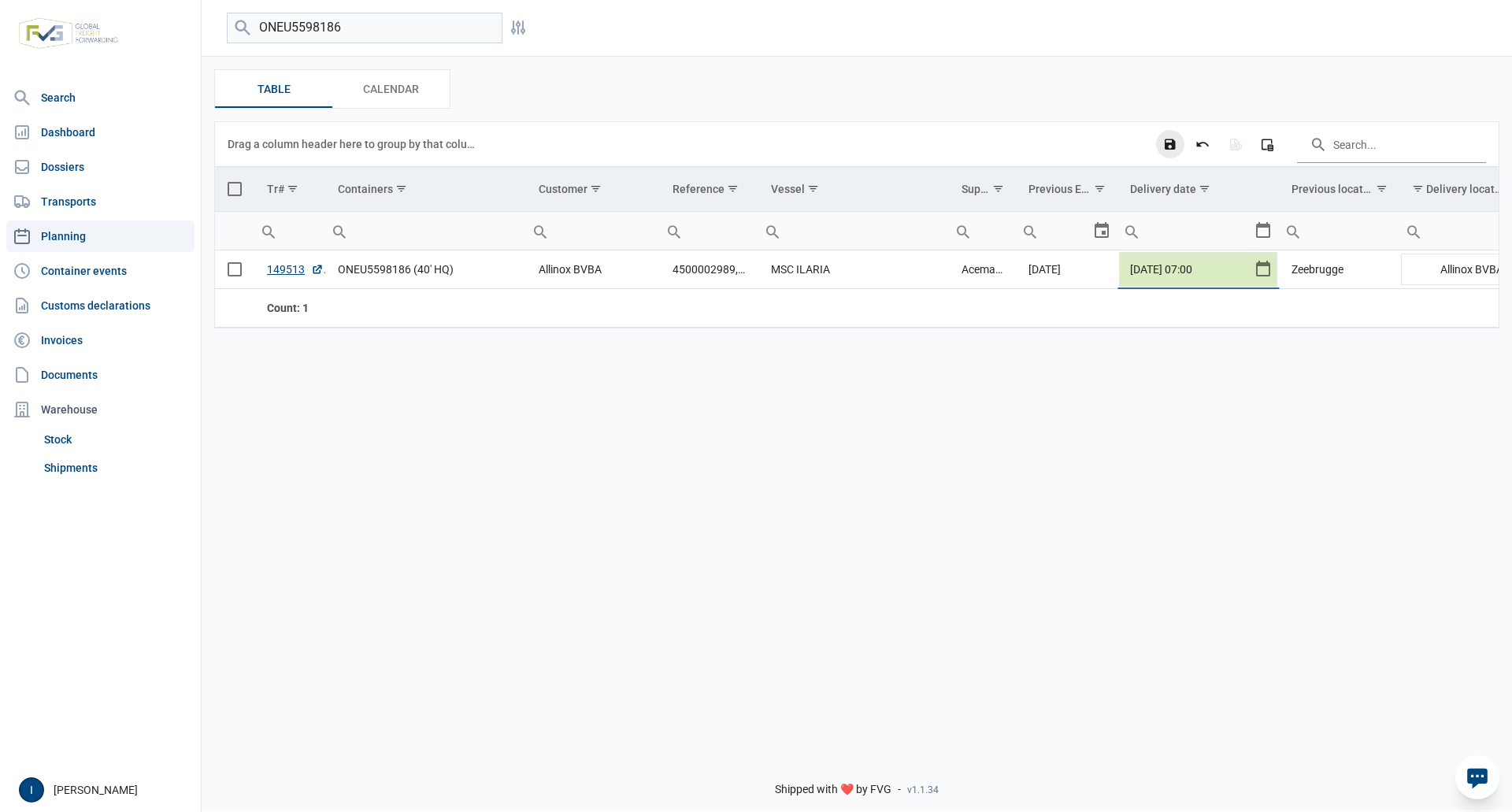
click at [1170, 146] on icon "Save changes" at bounding box center [1169, 144] width 14 height 14
